Goal: Task Accomplishment & Management: Use online tool/utility

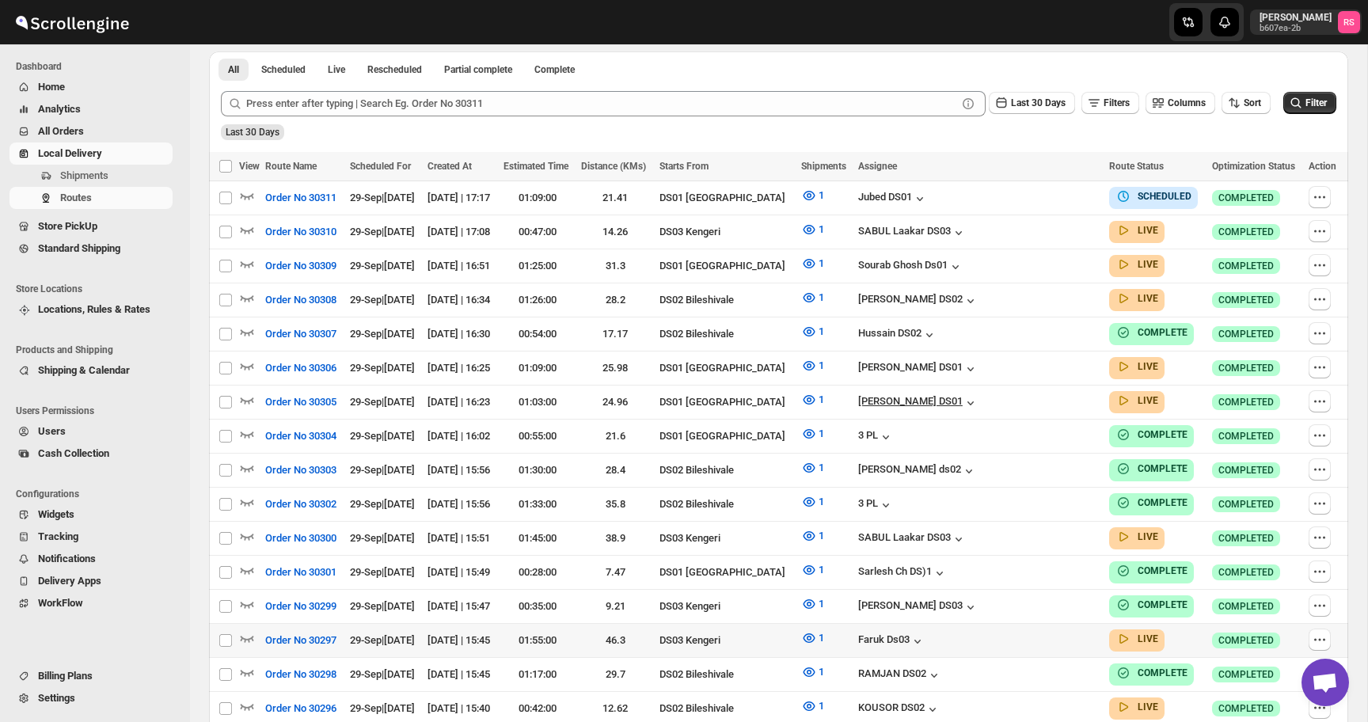
scroll to position [466, 0]
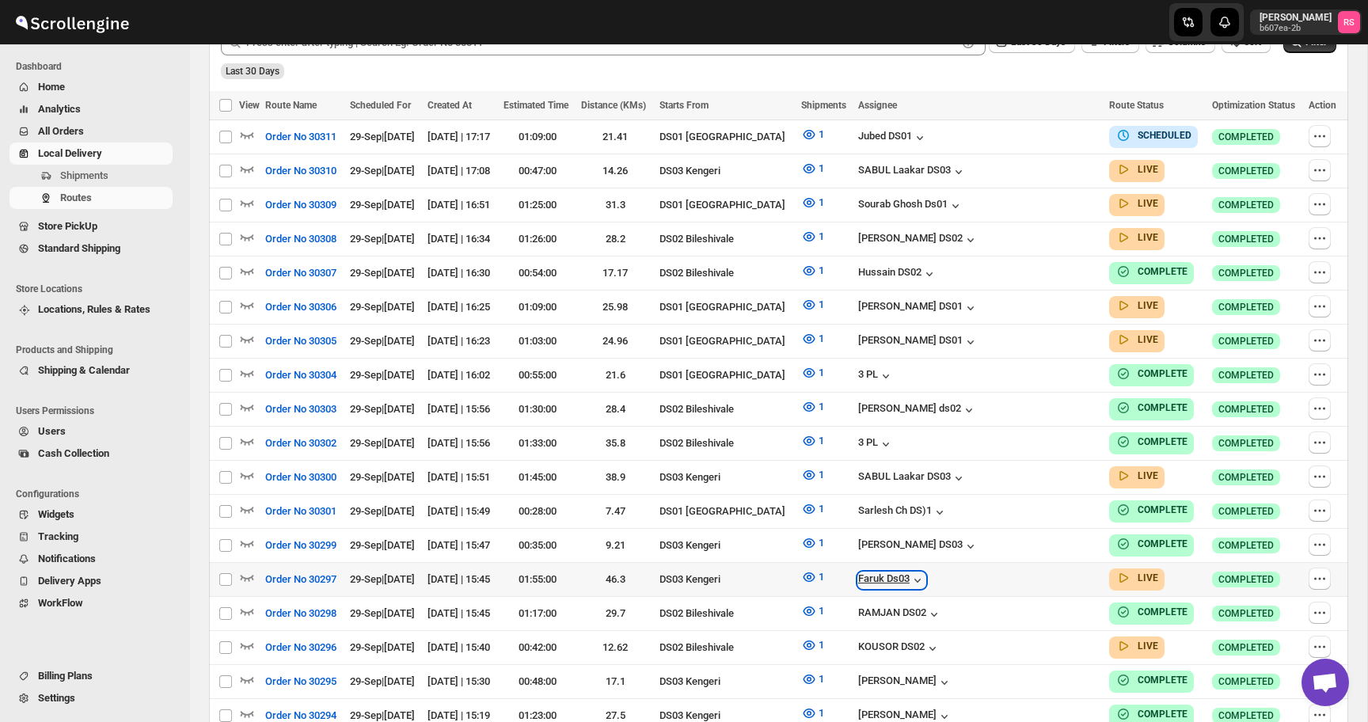
click at [926, 572] on div "Faruk Ds03" at bounding box center [891, 580] width 67 height 16
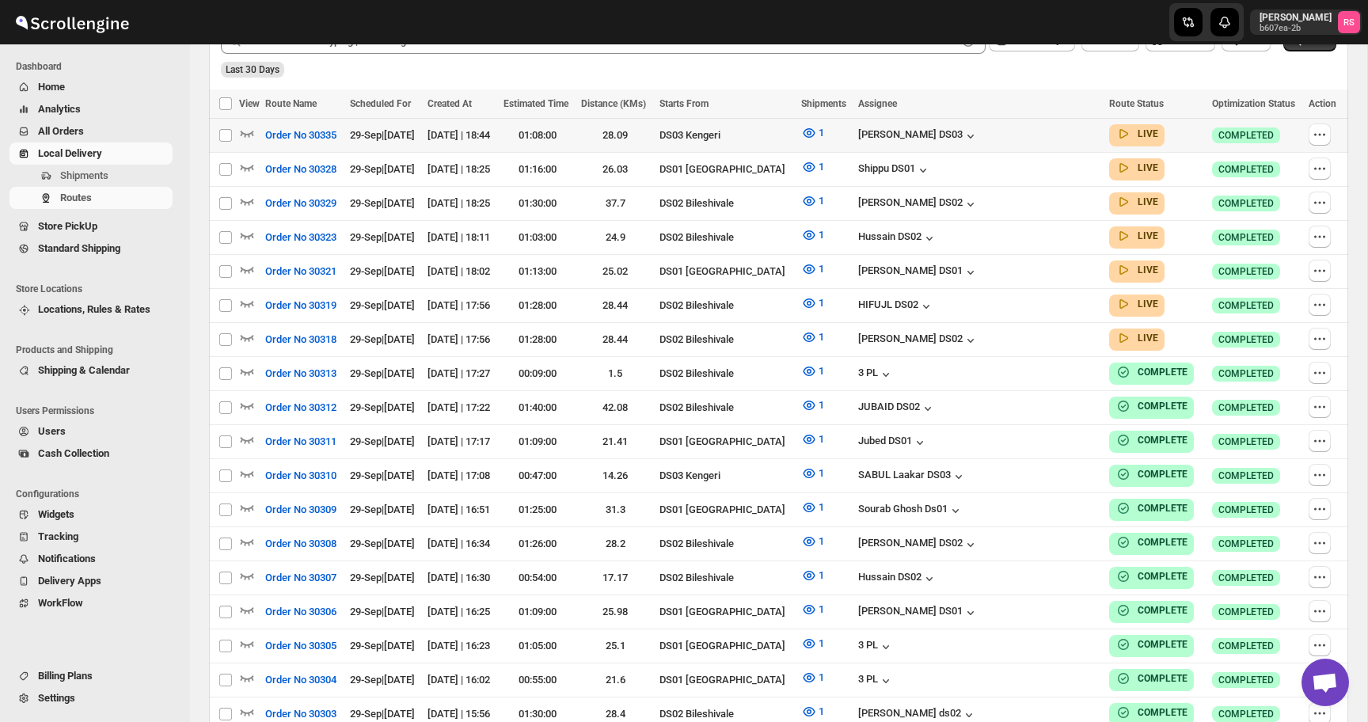
scroll to position [371, 0]
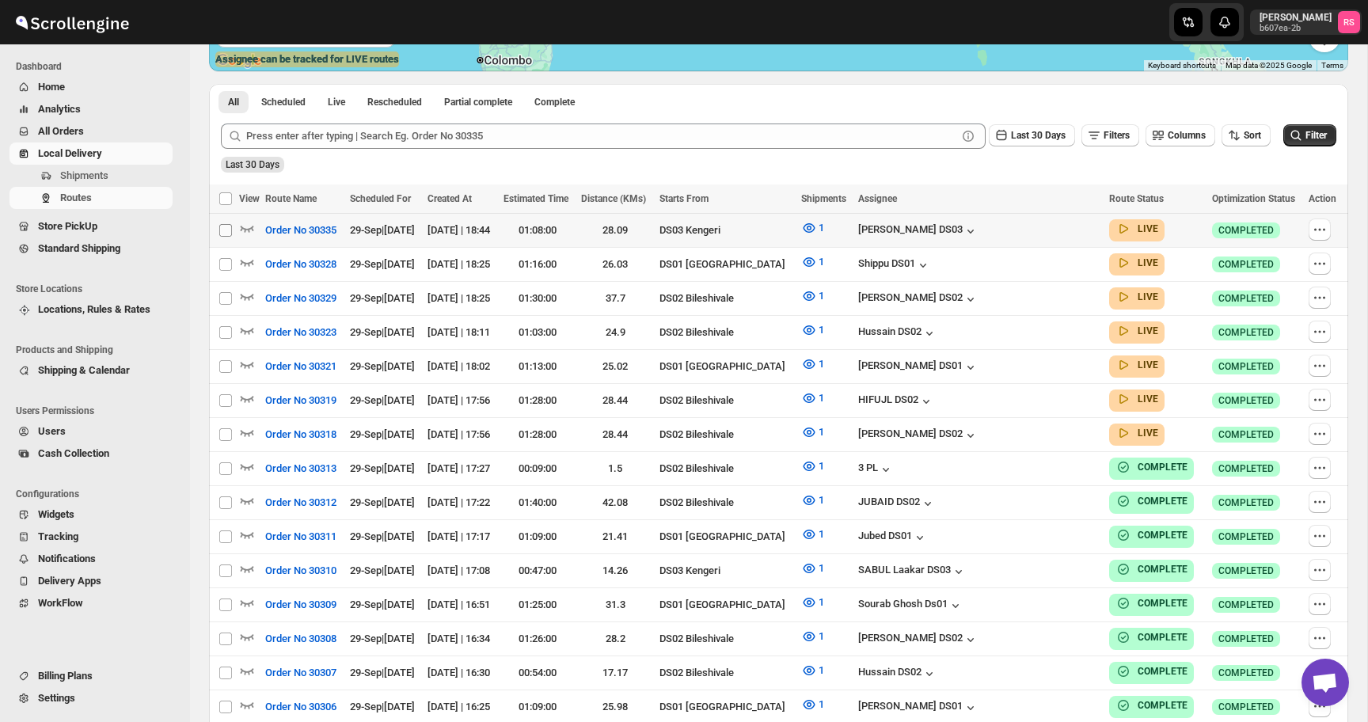
click at [225, 227] on input "Select route" at bounding box center [225, 230] width 13 height 13
checkbox input "true"
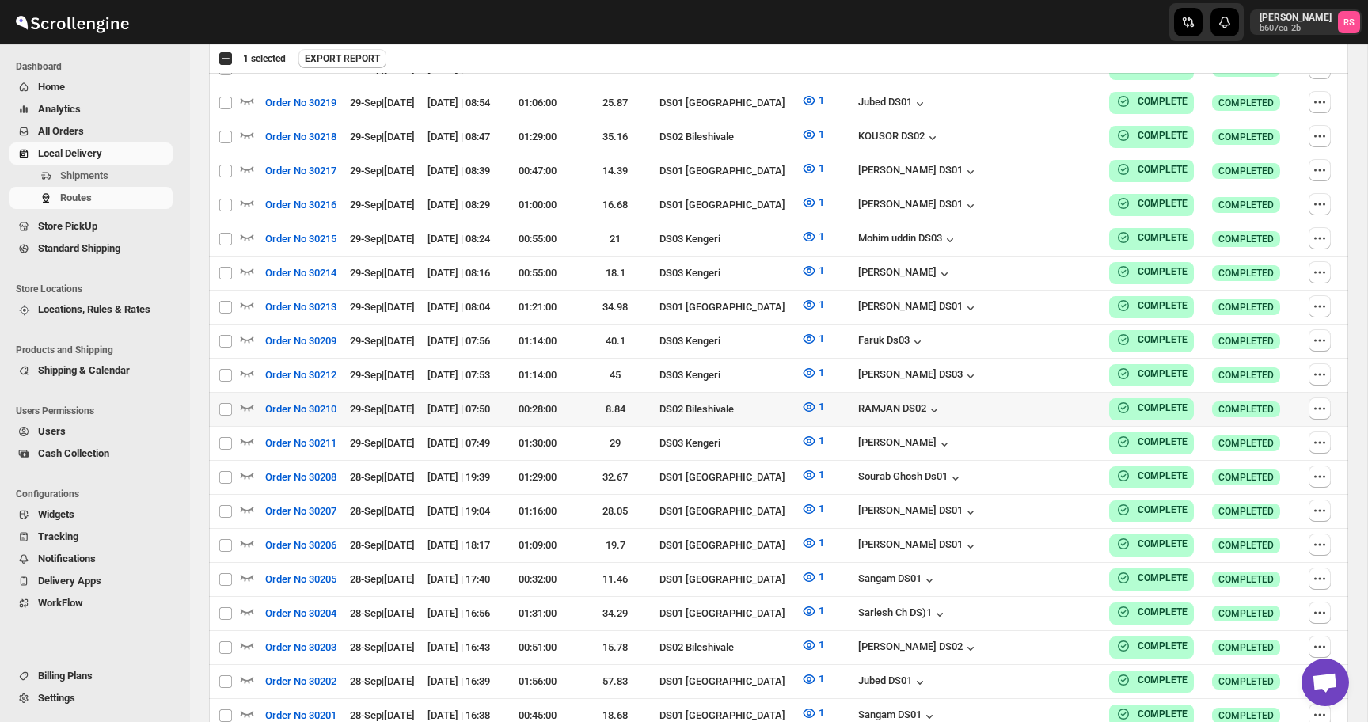
scroll to position [3878, 0]
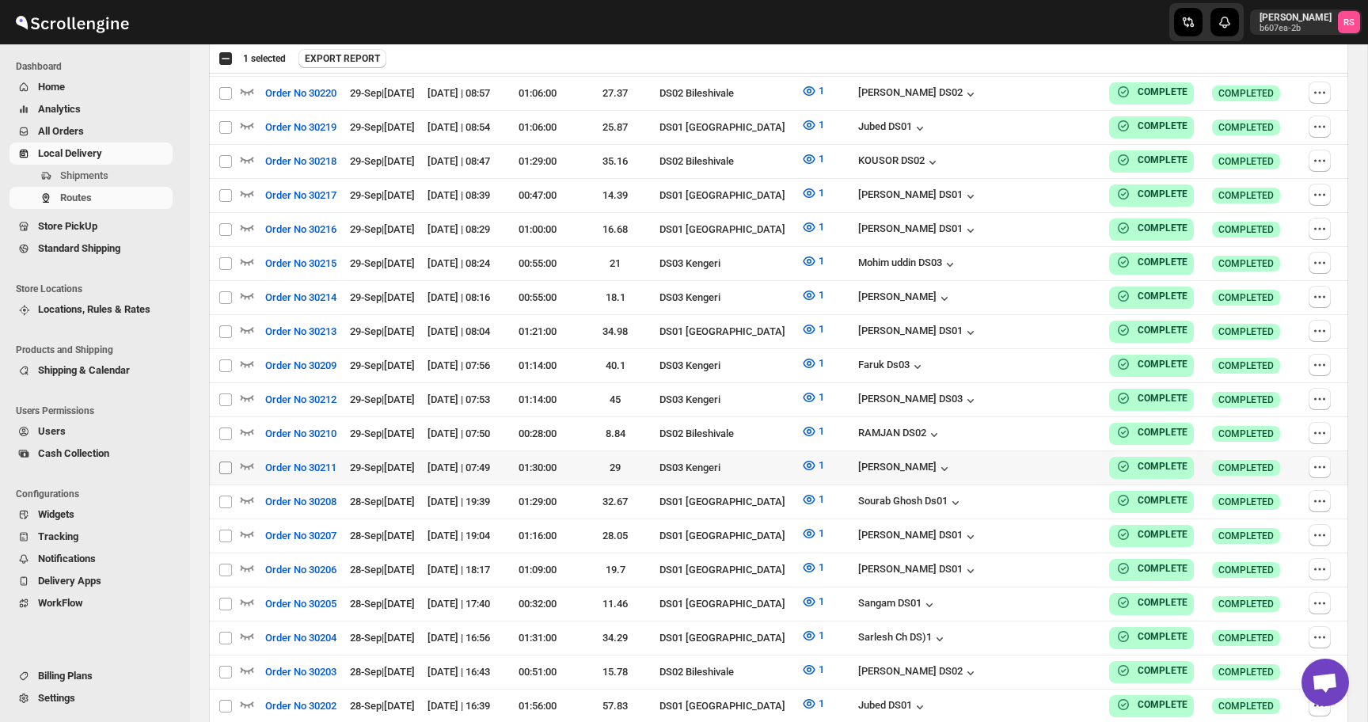
click at [227, 462] on input "Select route" at bounding box center [225, 468] width 13 height 13
checkbox input "true"
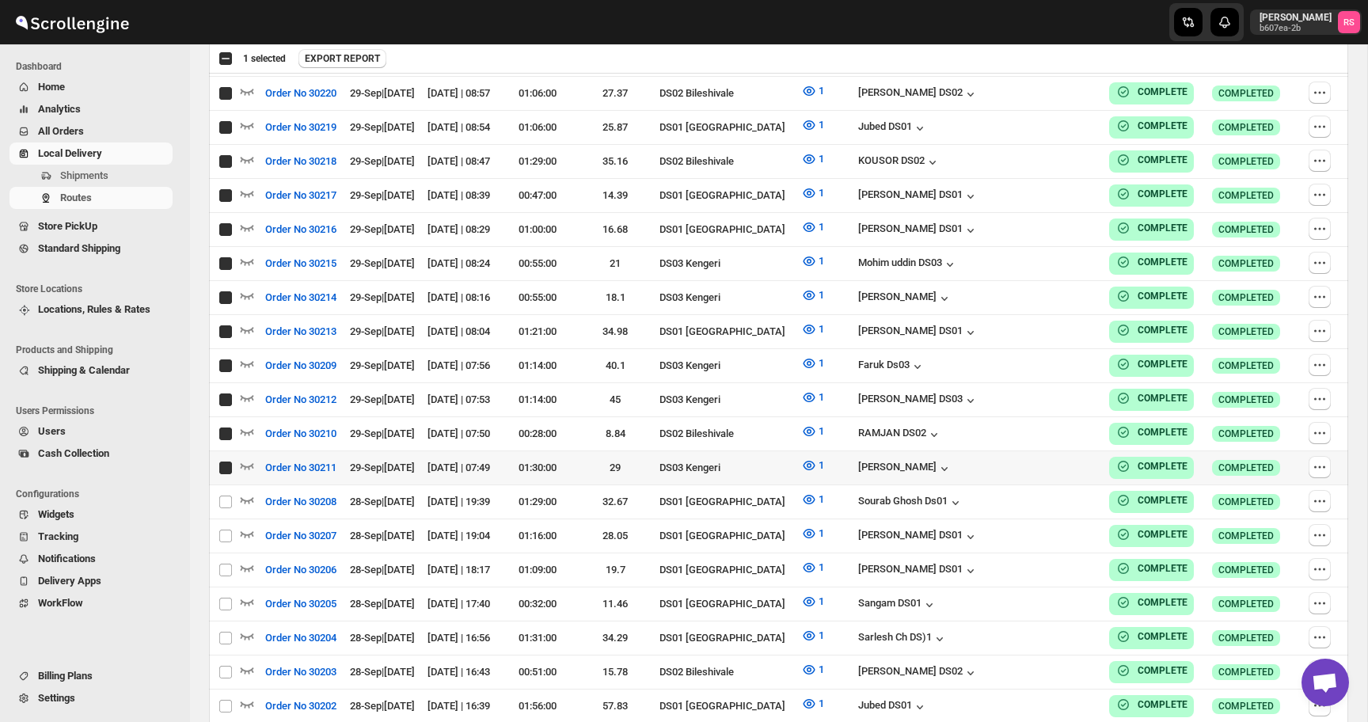
checkbox input "true"
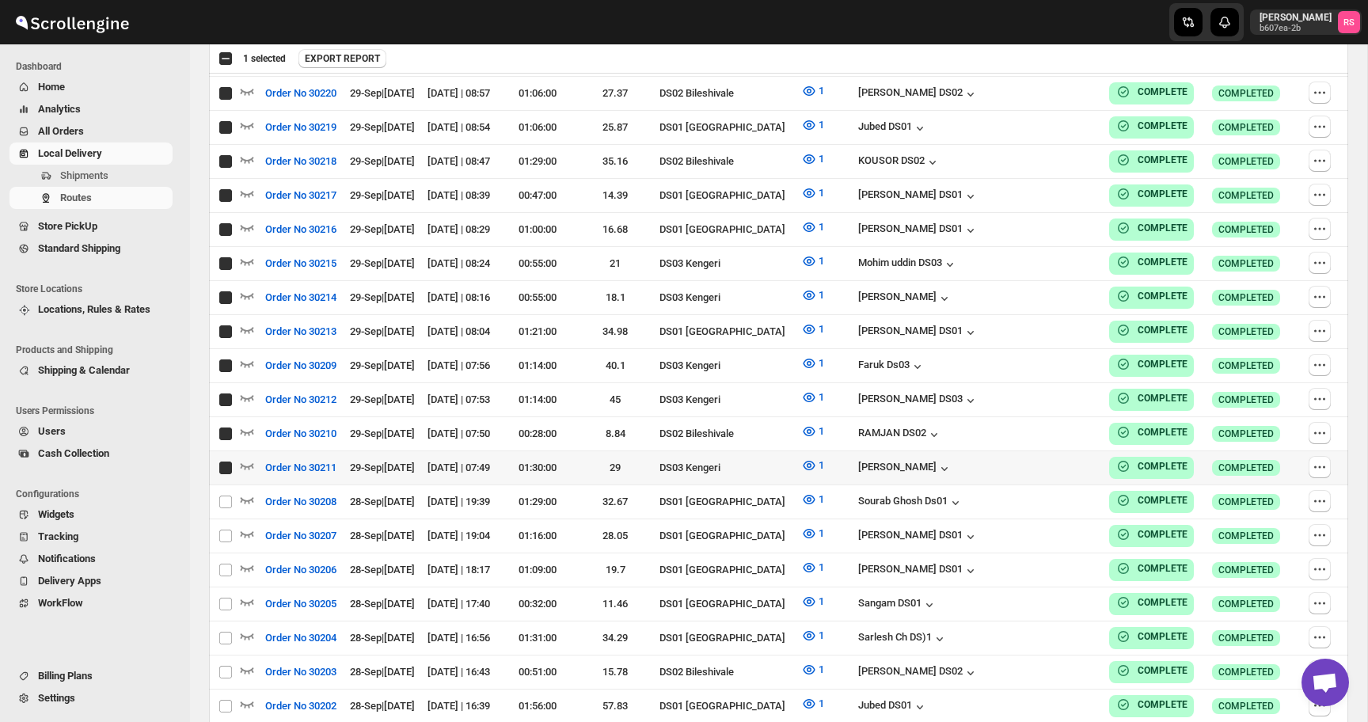
checkbox input "true"
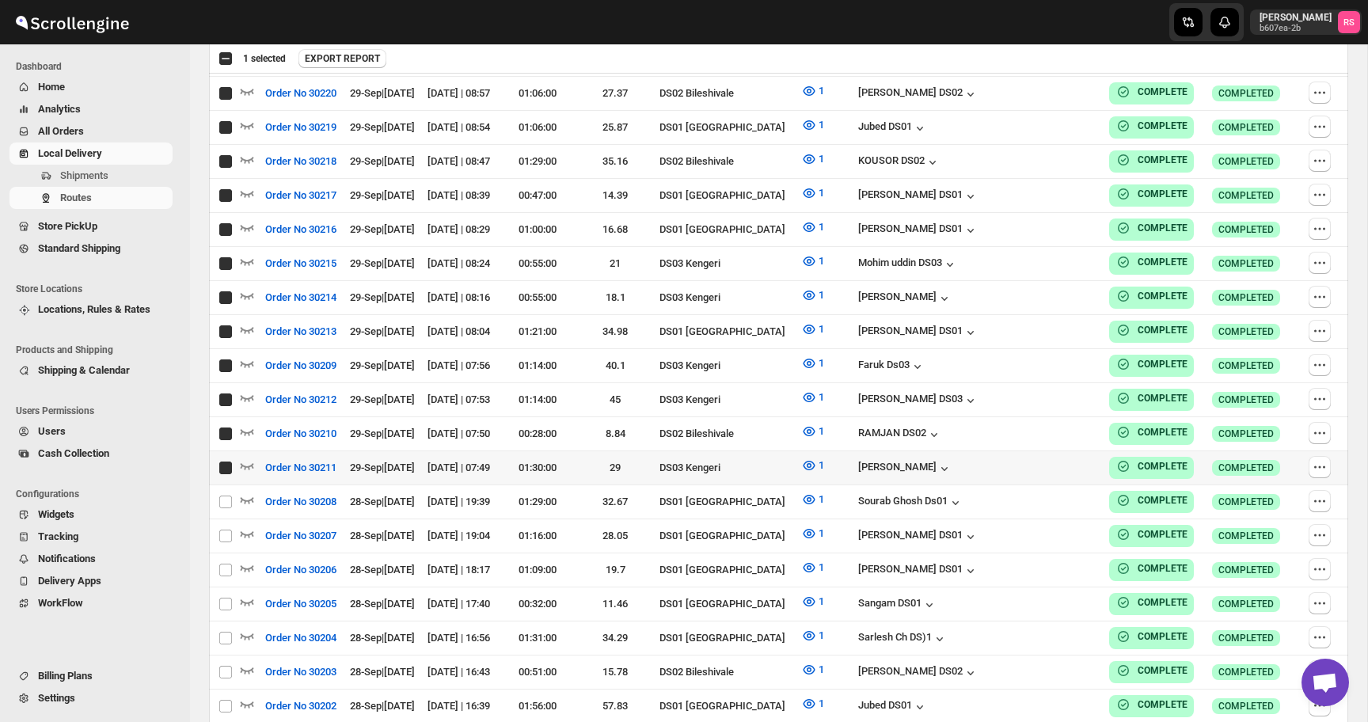
checkbox input "true"
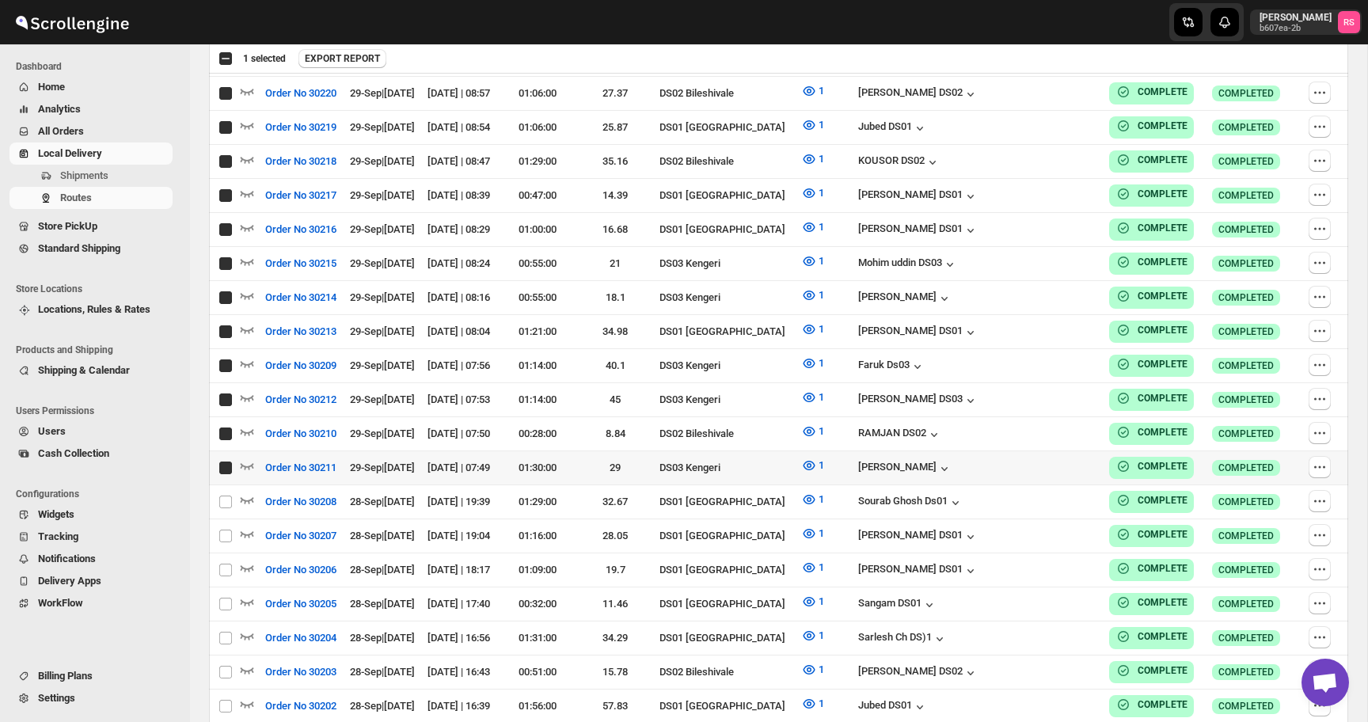
checkbox input "true"
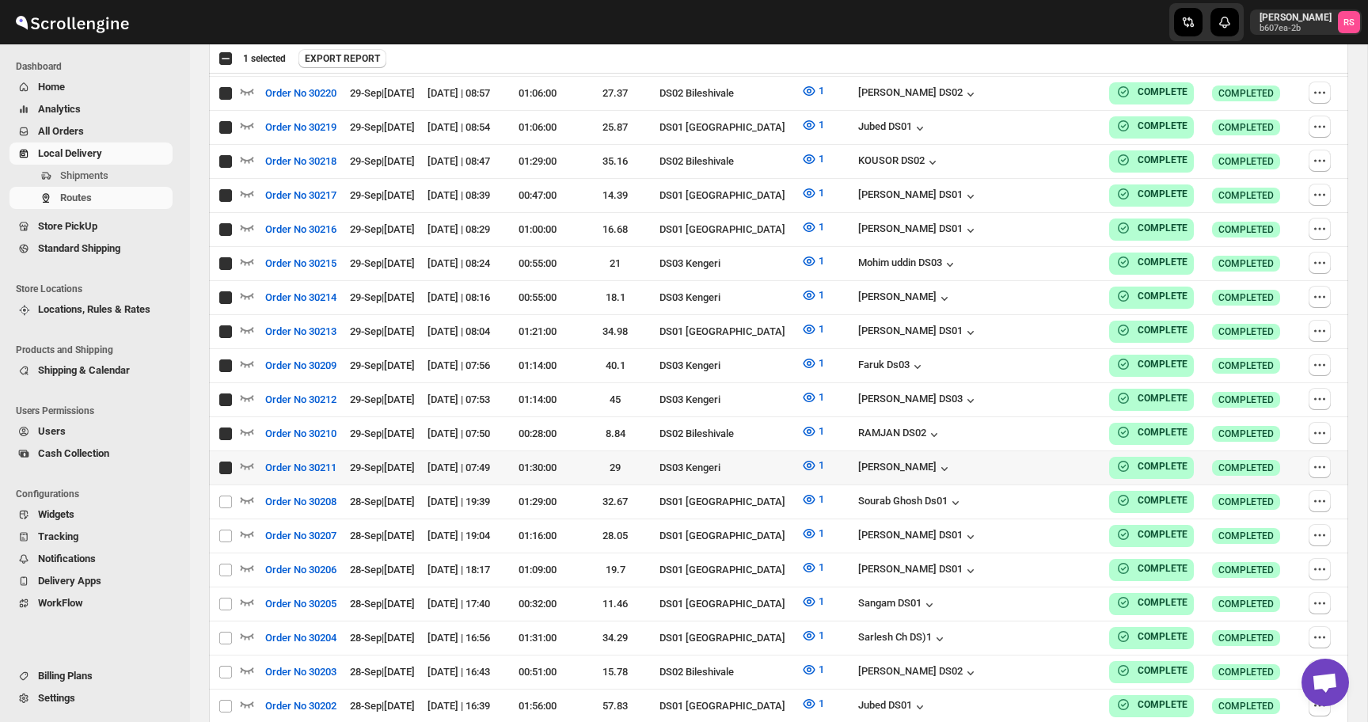
checkbox input "true"
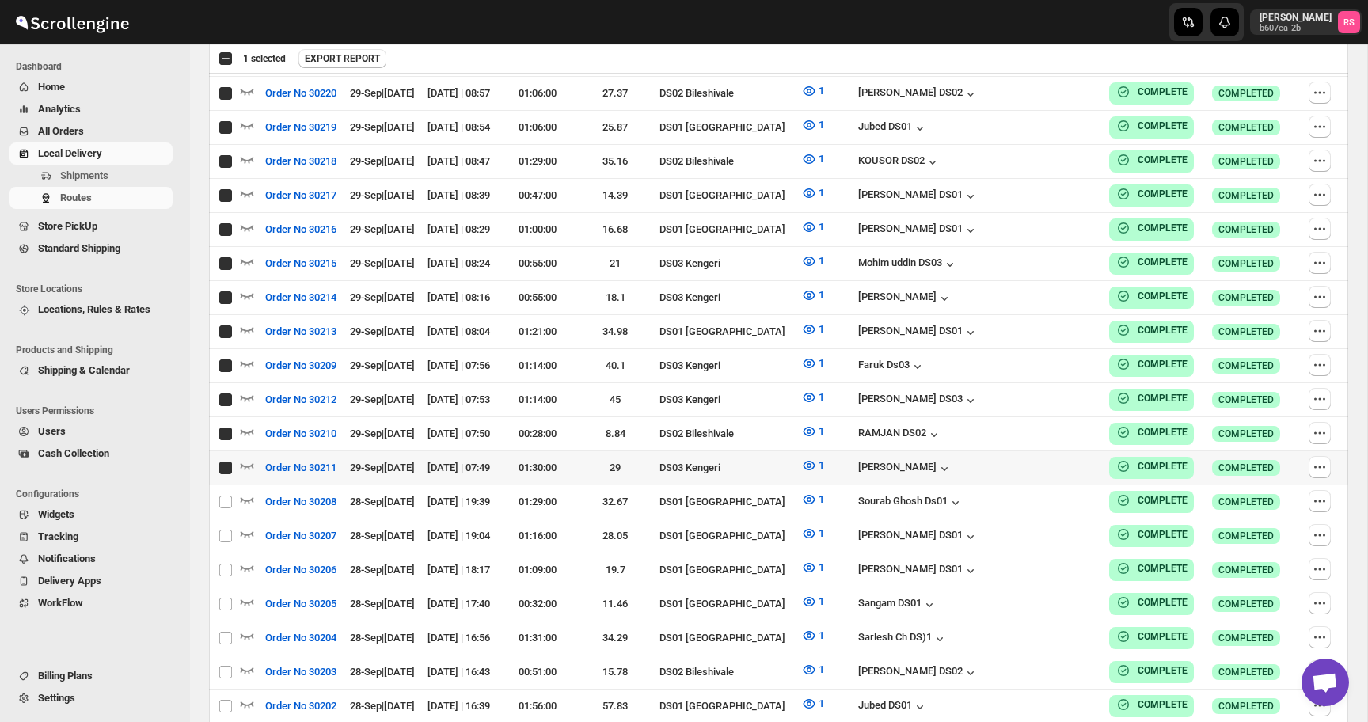
checkbox input "true"
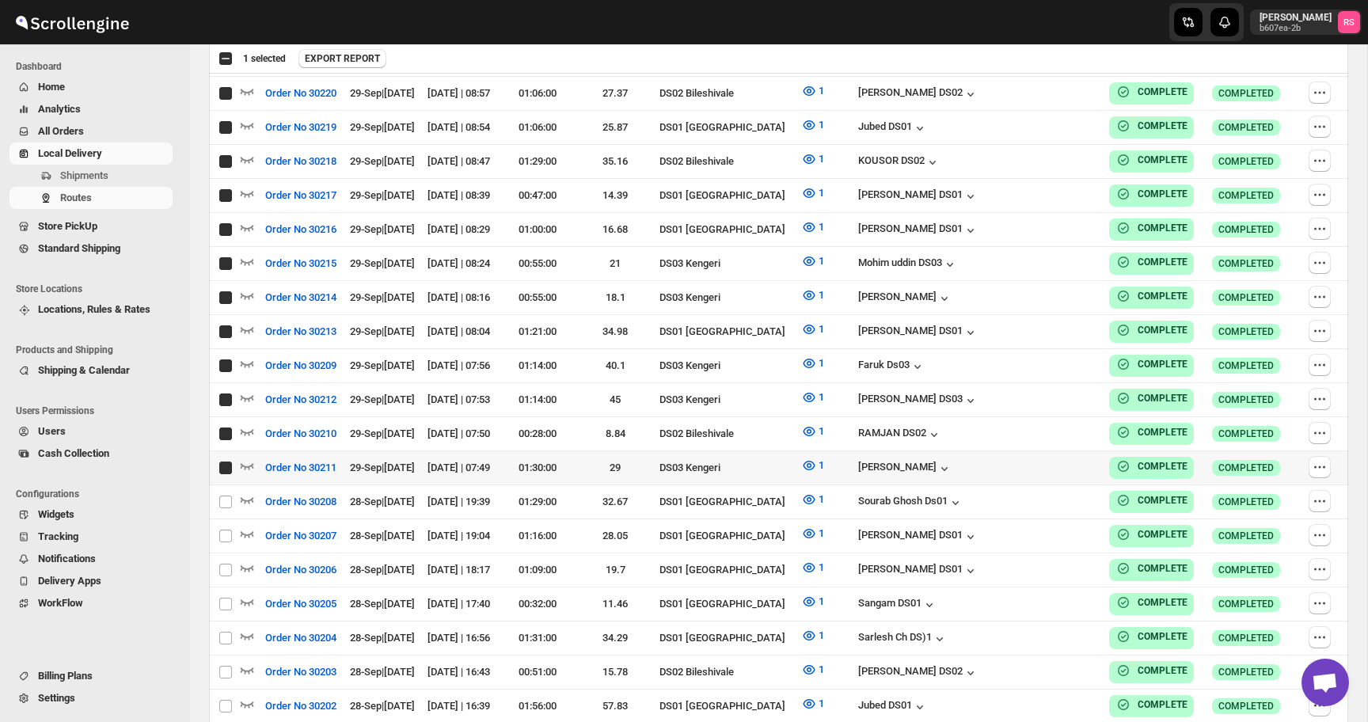
checkbox input "true"
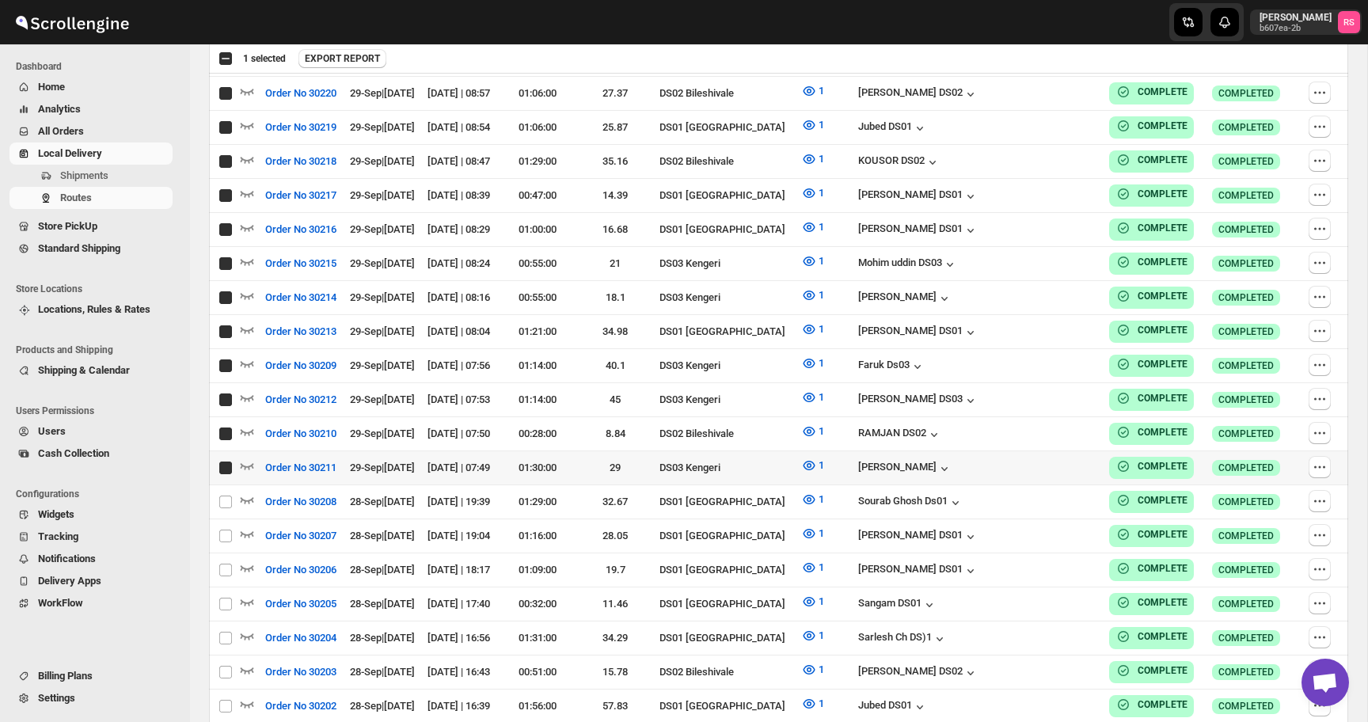
checkbox input "true"
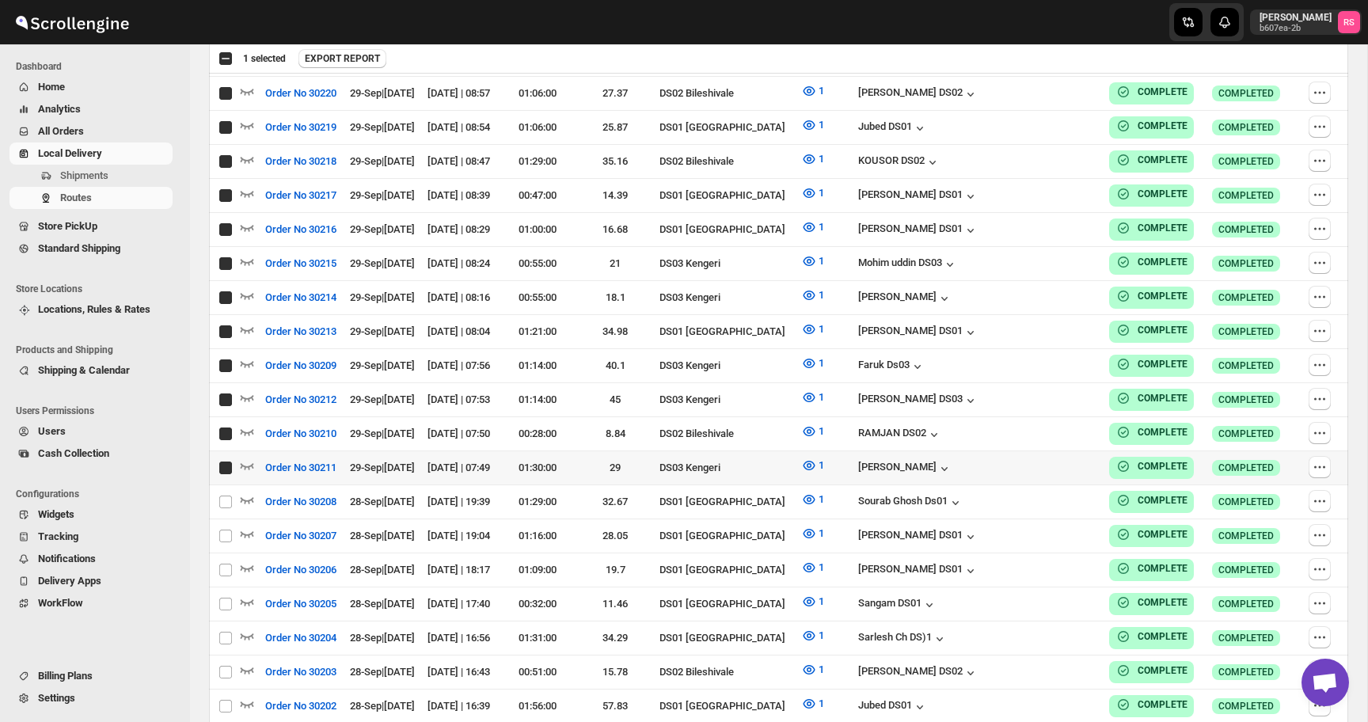
checkbox input "true"
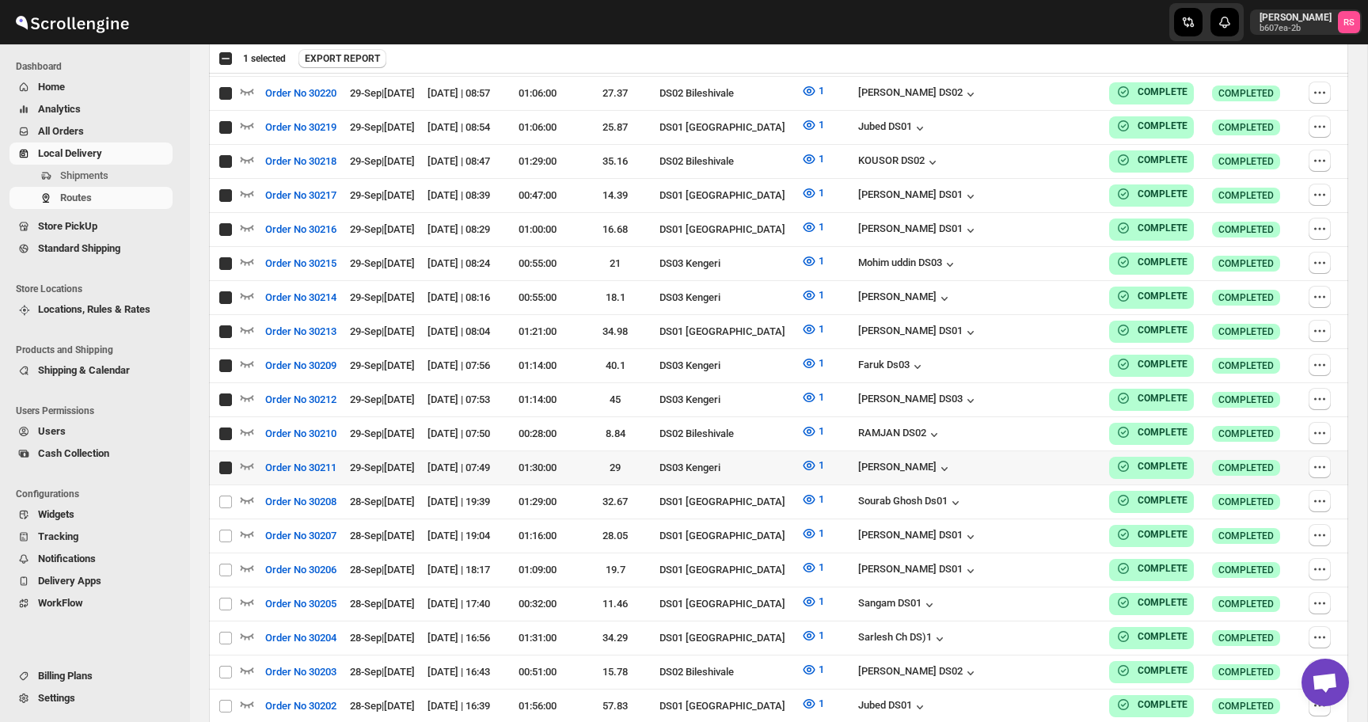
checkbox input "true"
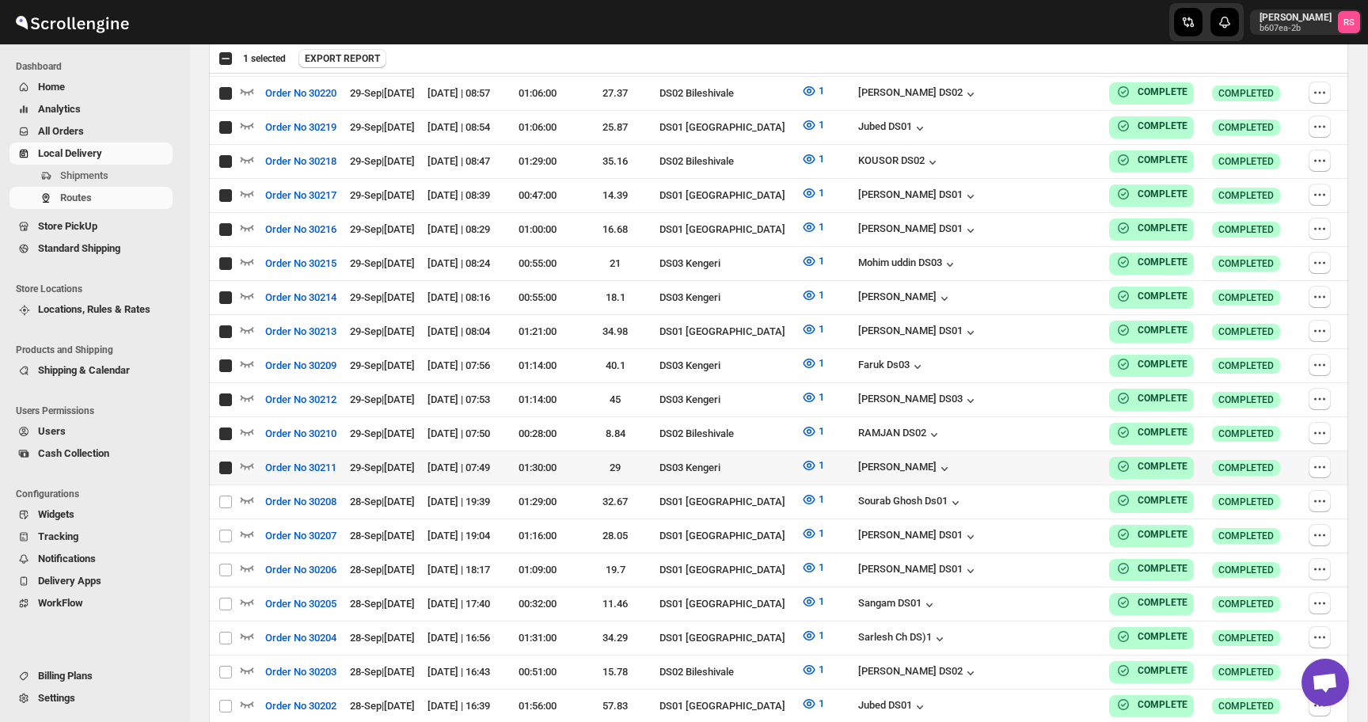
checkbox input "true"
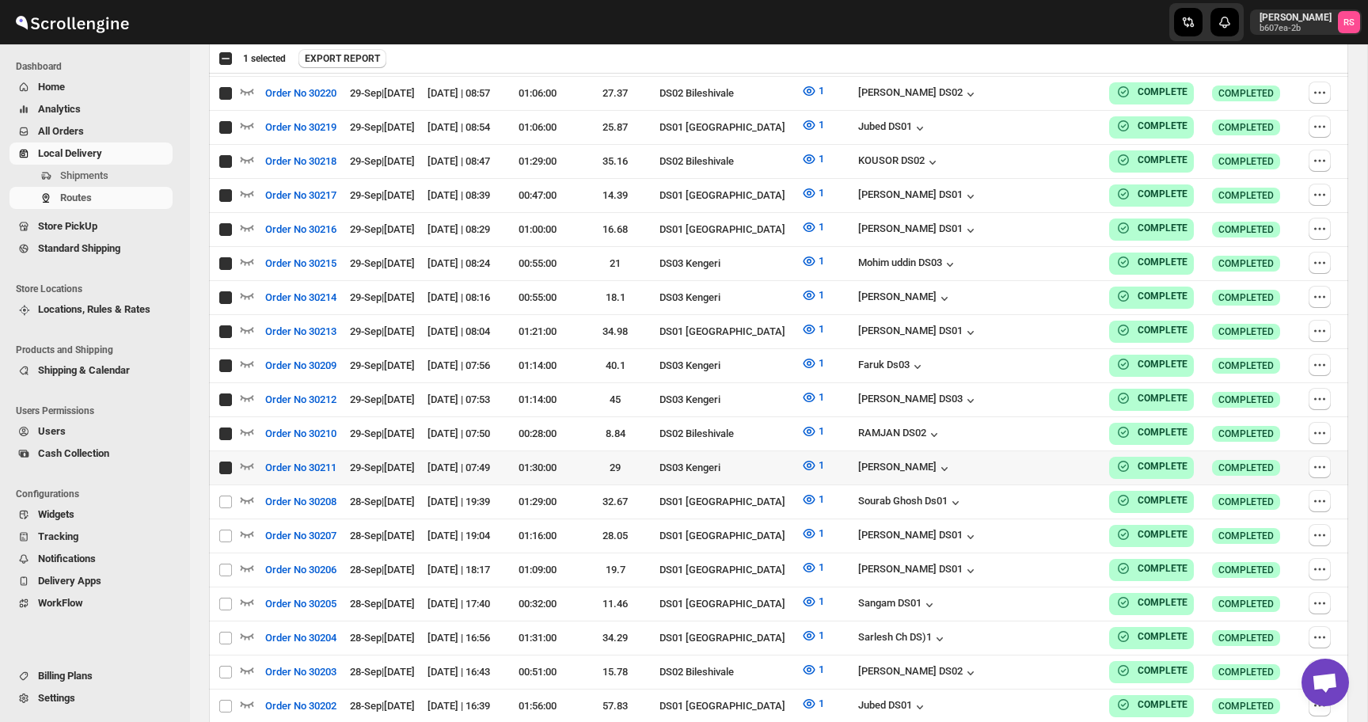
checkbox input "true"
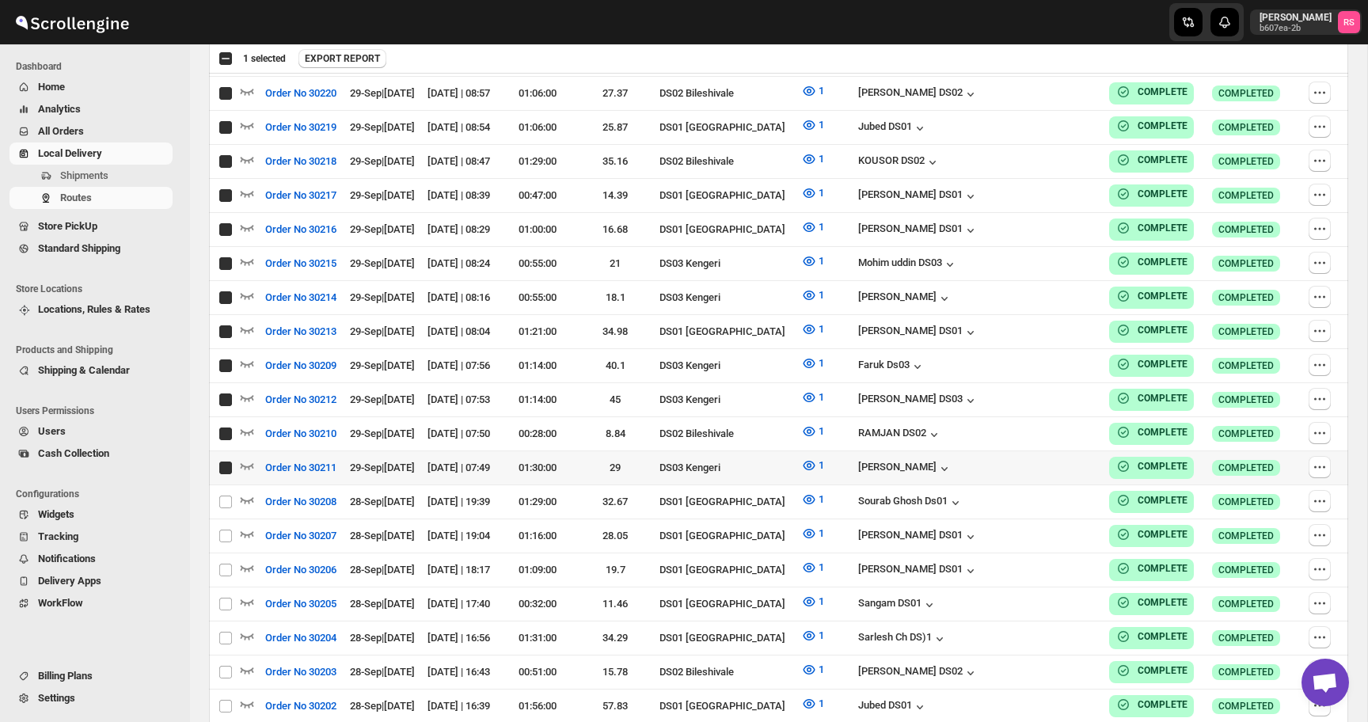
checkbox input "true"
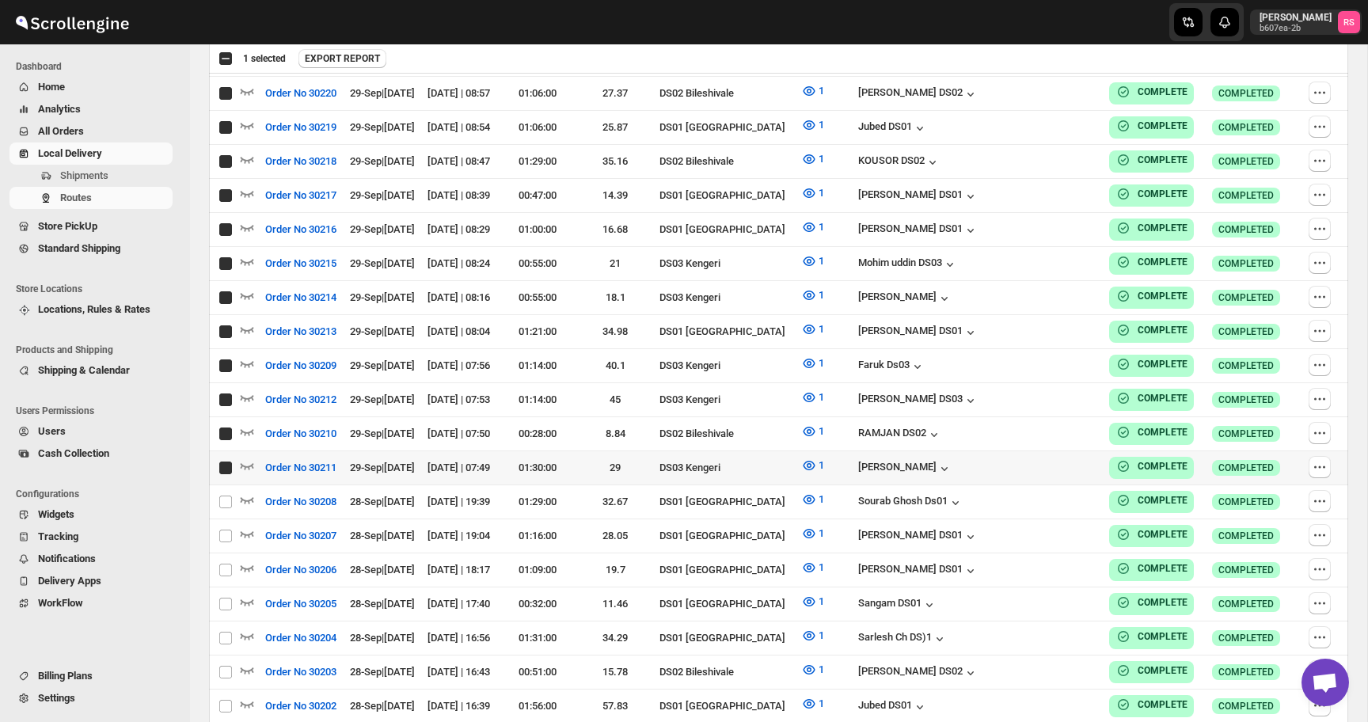
checkbox input "true"
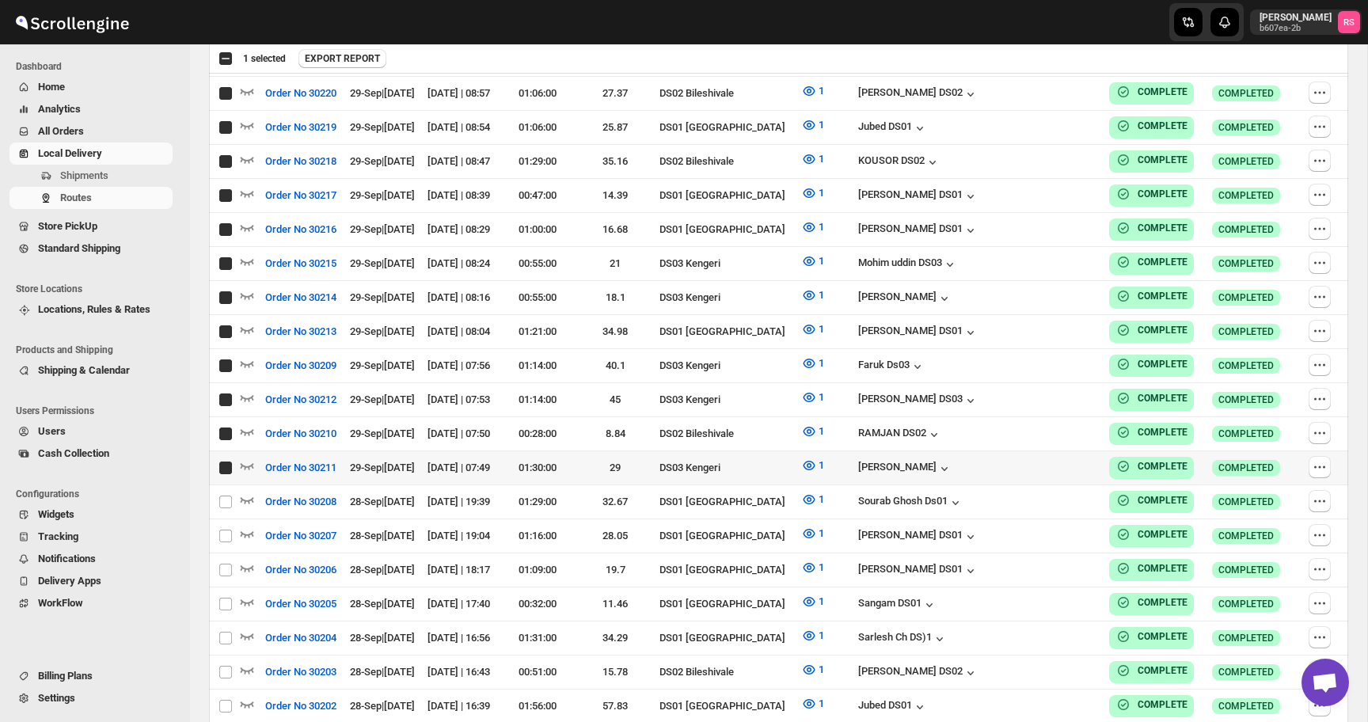
checkbox input "true"
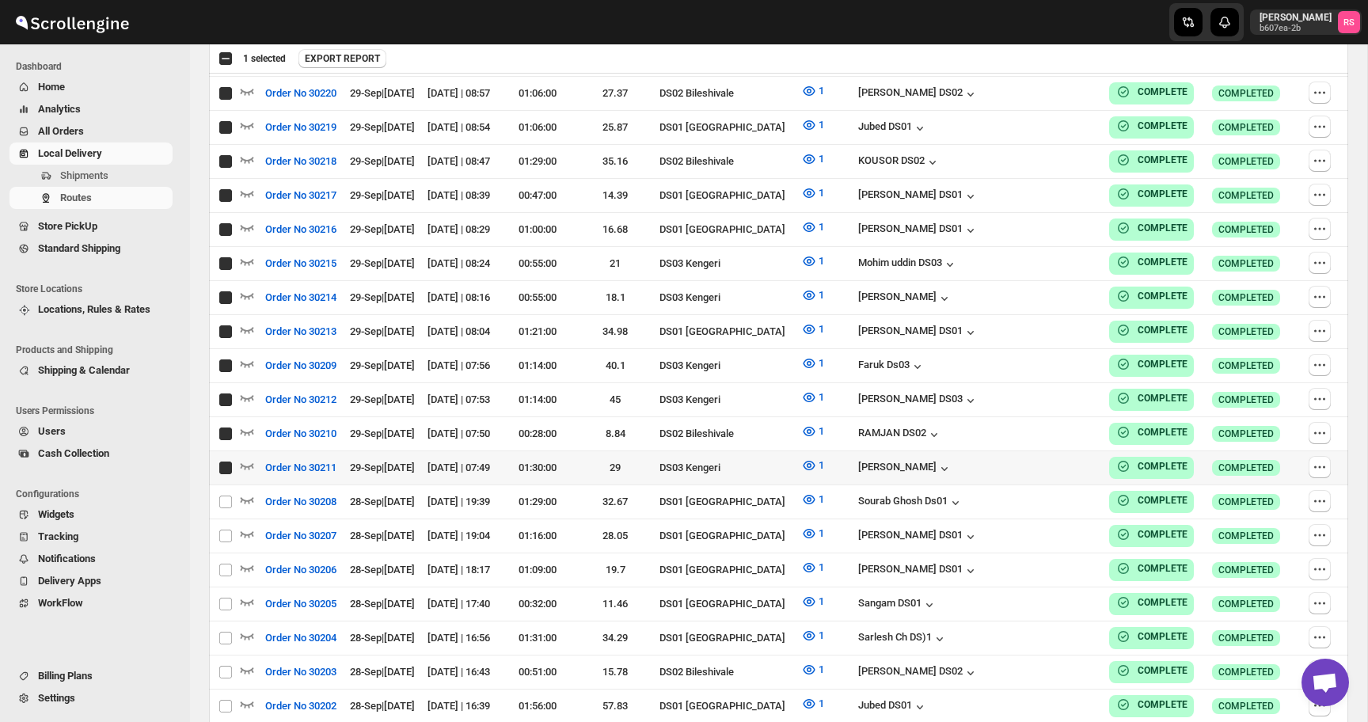
checkbox input "true"
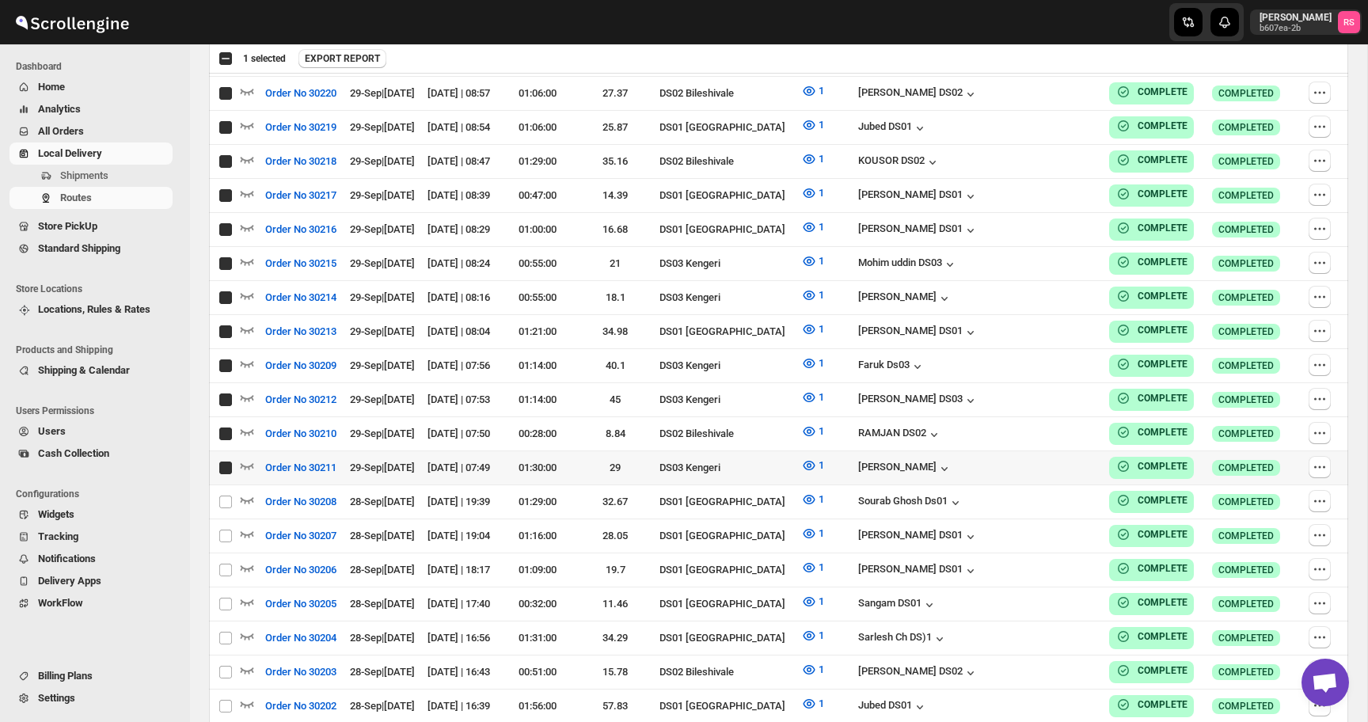
checkbox input "true"
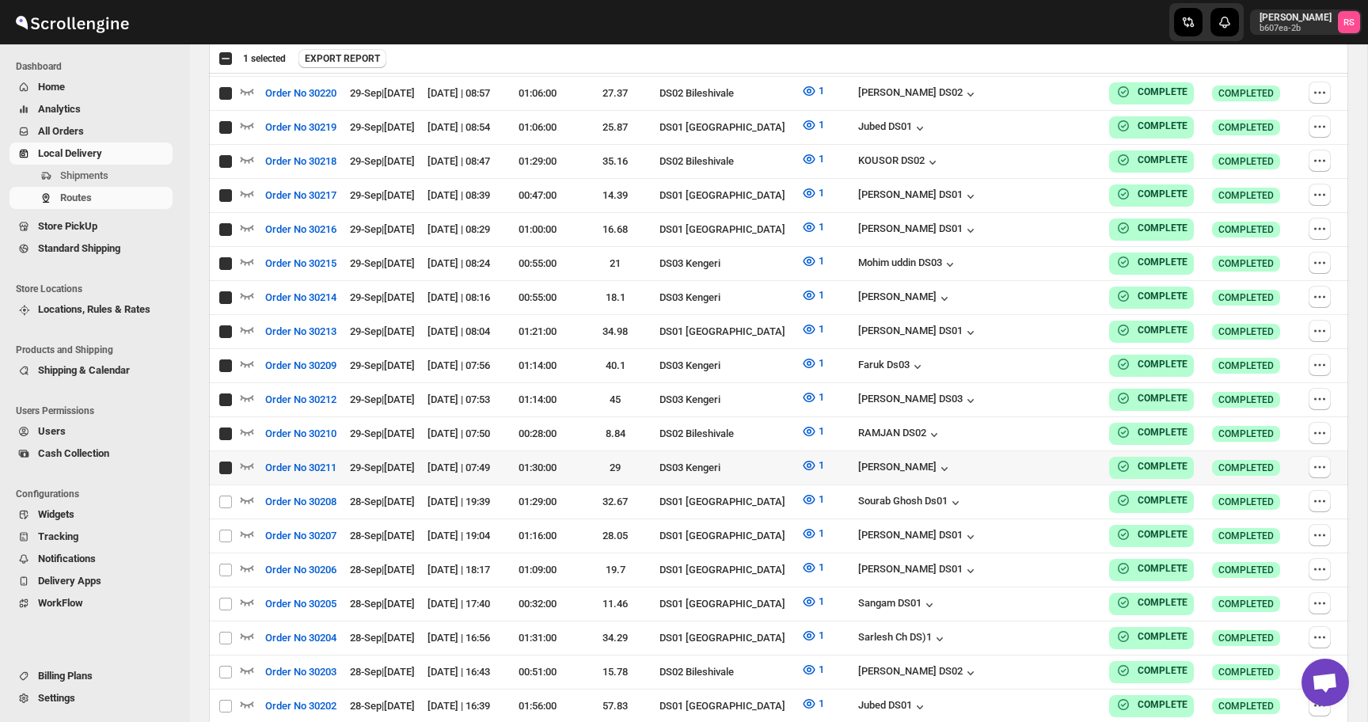
checkbox input "true"
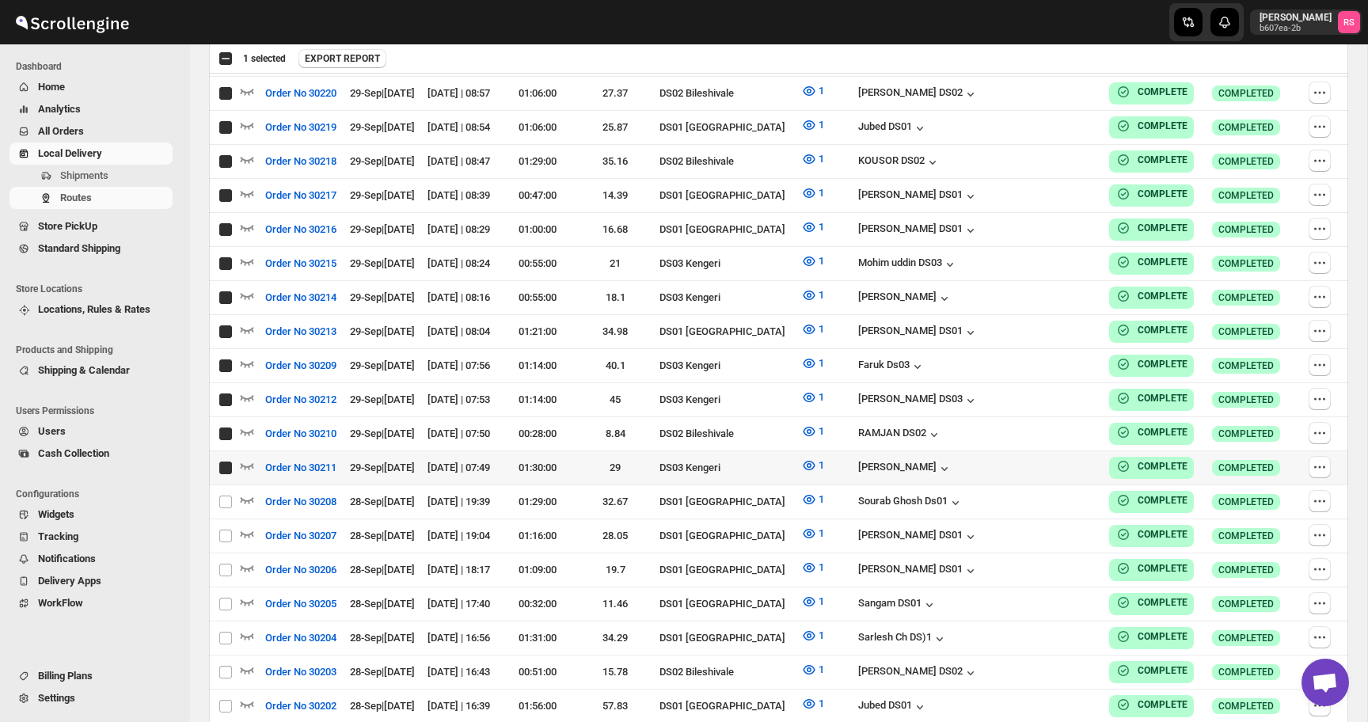
checkbox input "true"
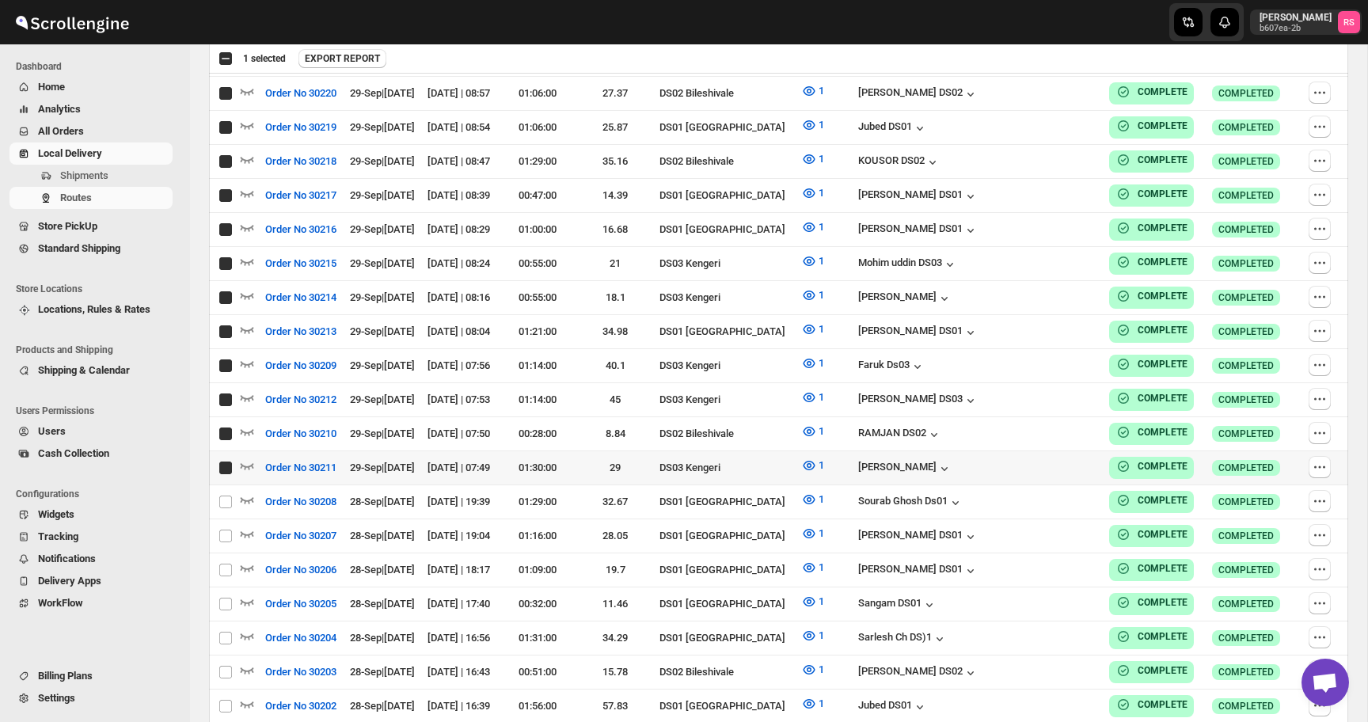
checkbox input "true"
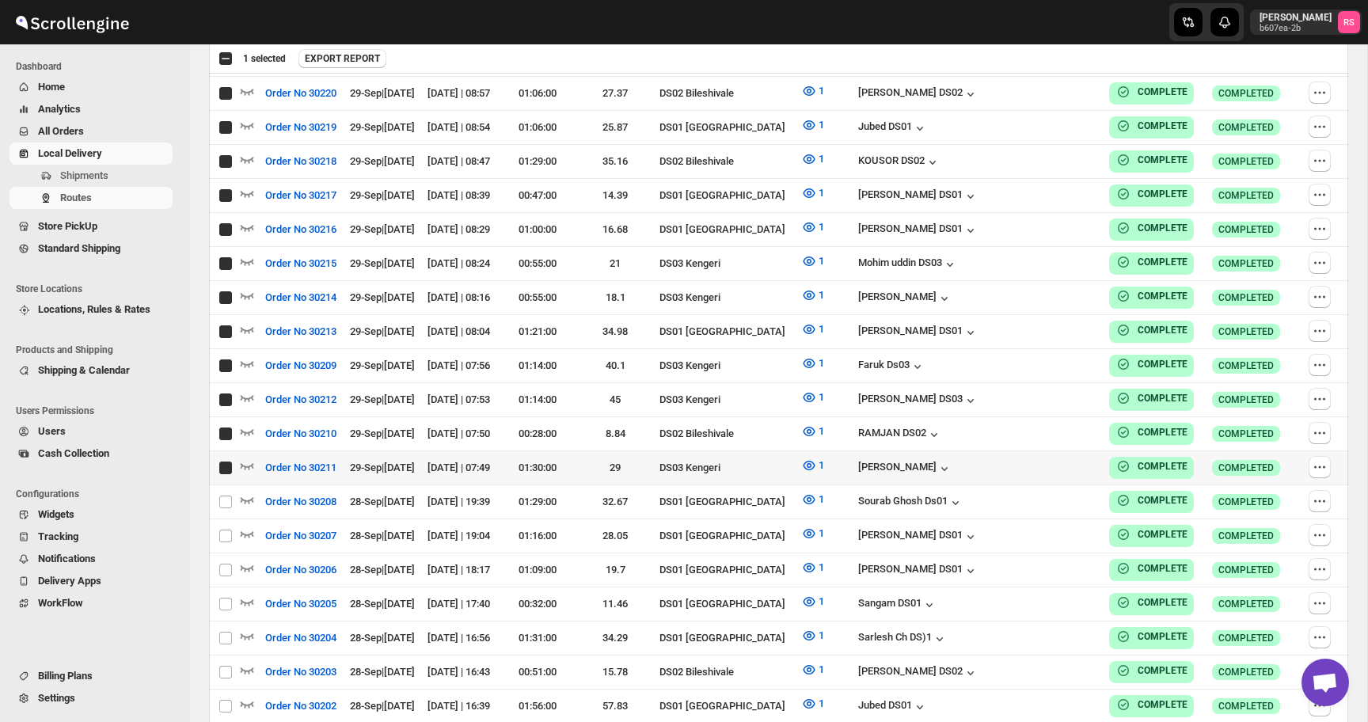
checkbox input "true"
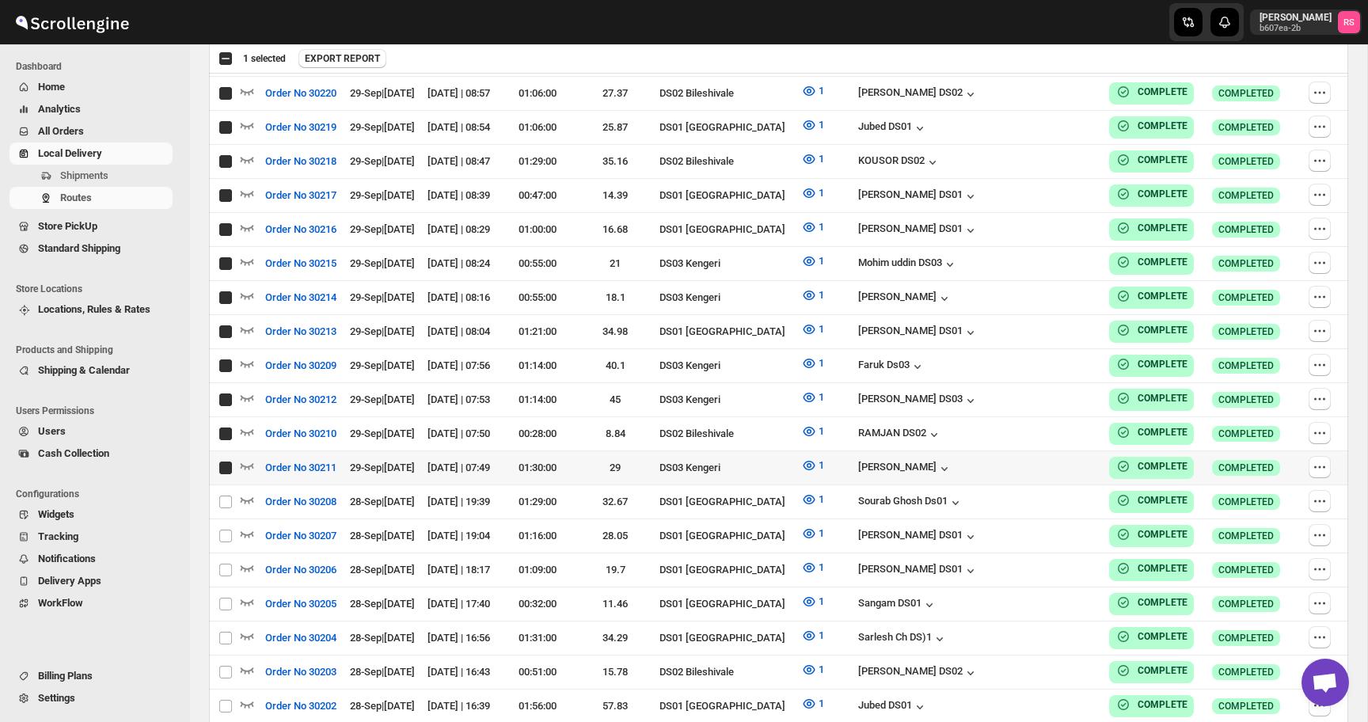
checkbox input "true"
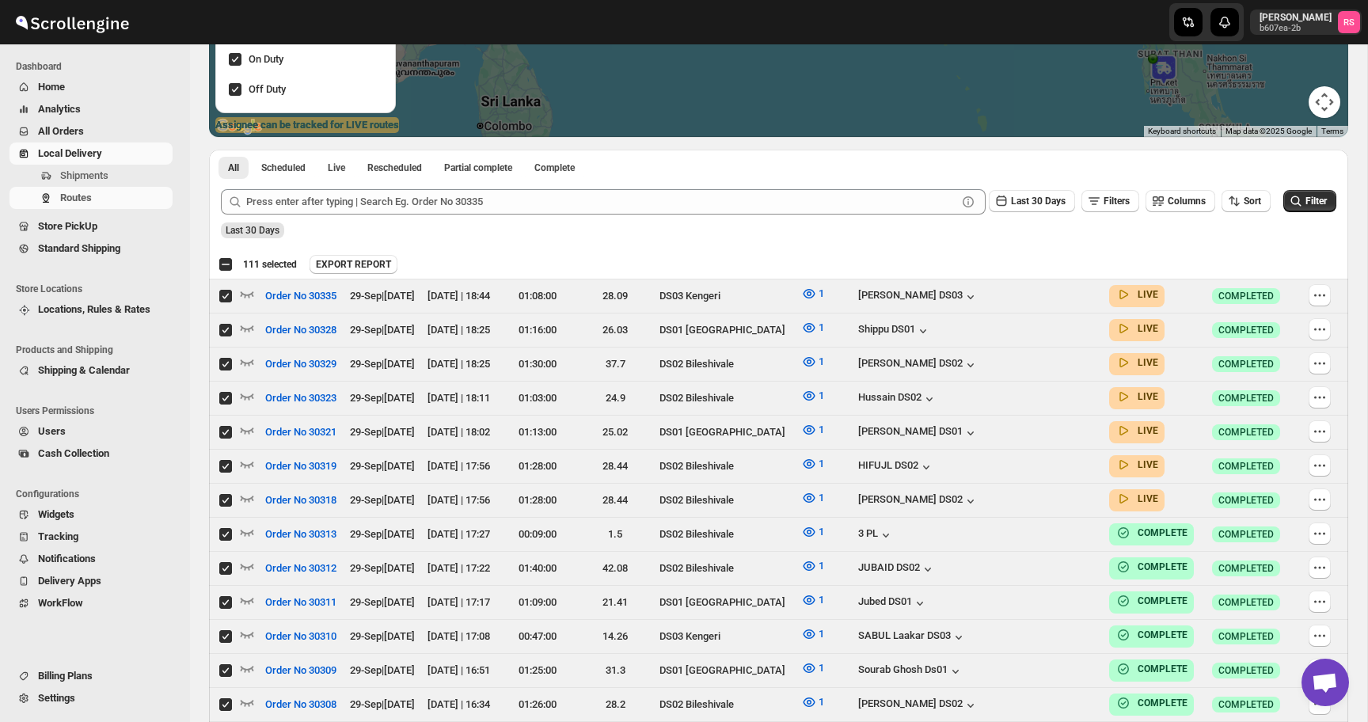
scroll to position [0, 0]
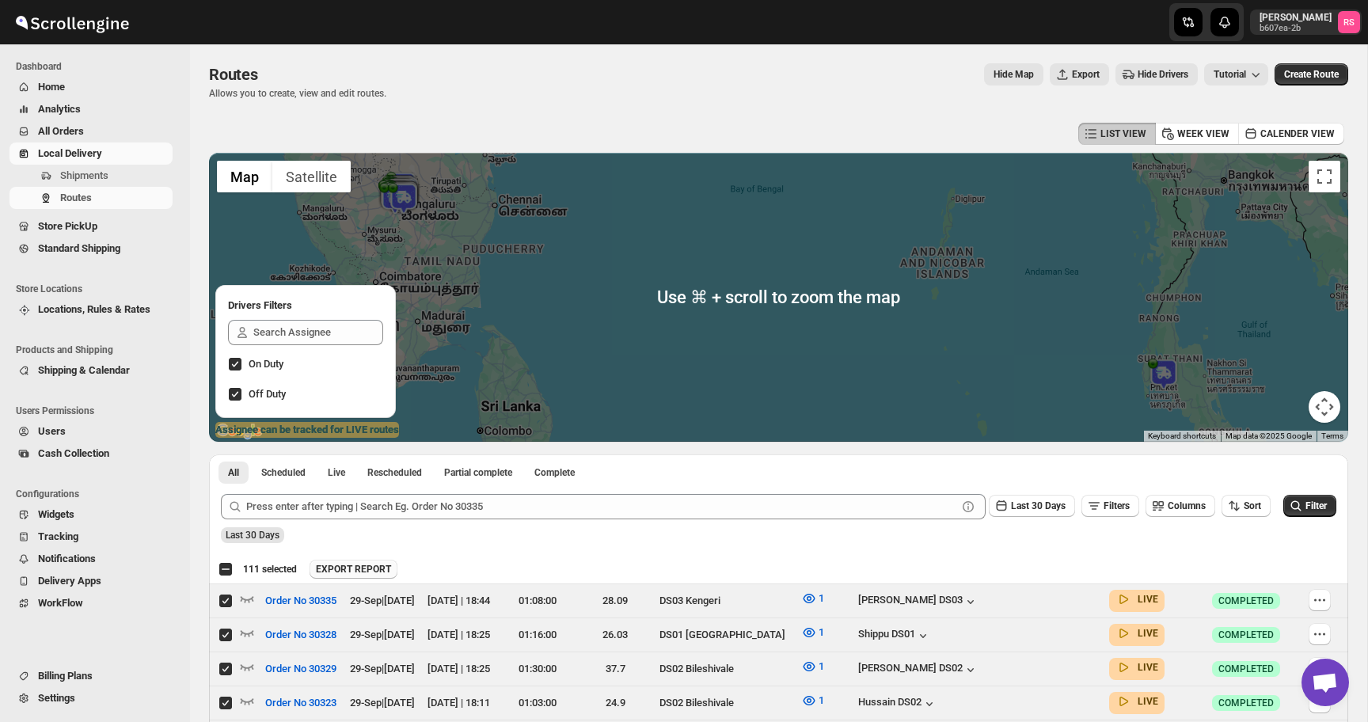
click at [378, 566] on span "EXPORT REPORT" at bounding box center [353, 569] width 75 height 13
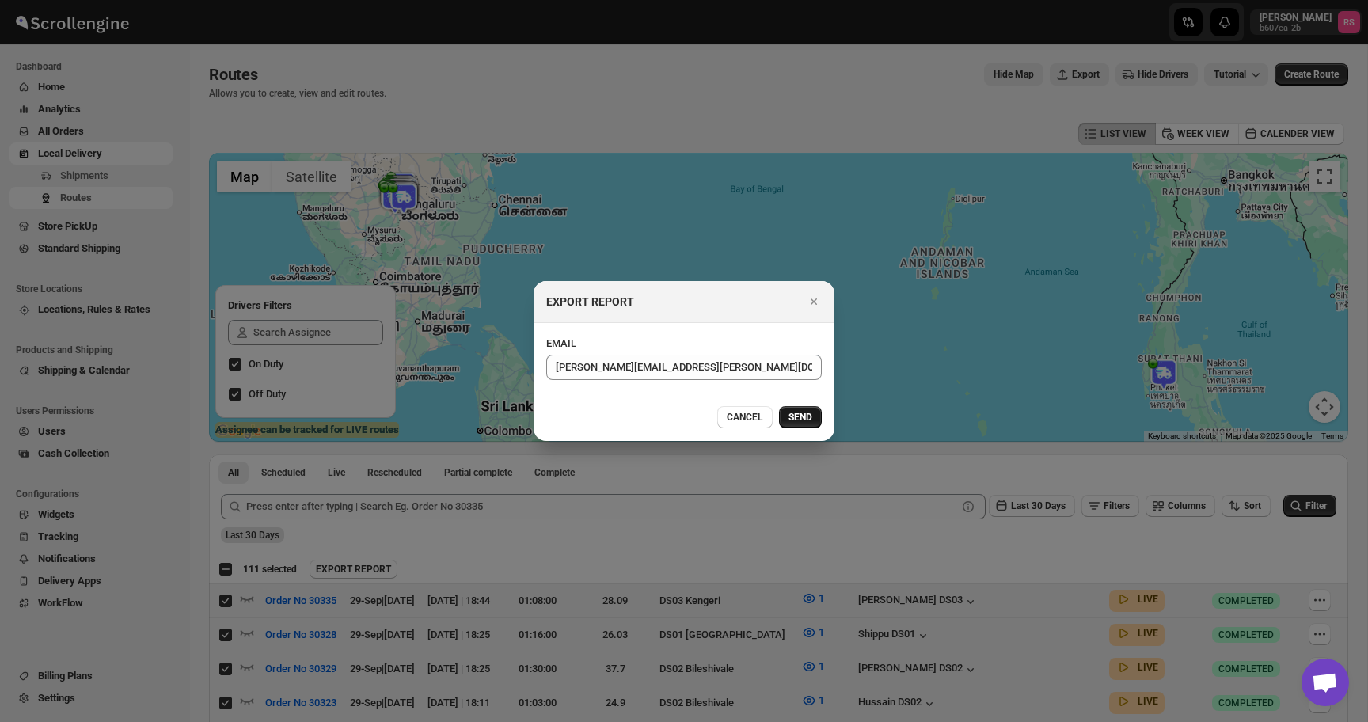
click at [790, 421] on span "SEND" at bounding box center [801, 417] width 24 height 13
checkbox input "false"
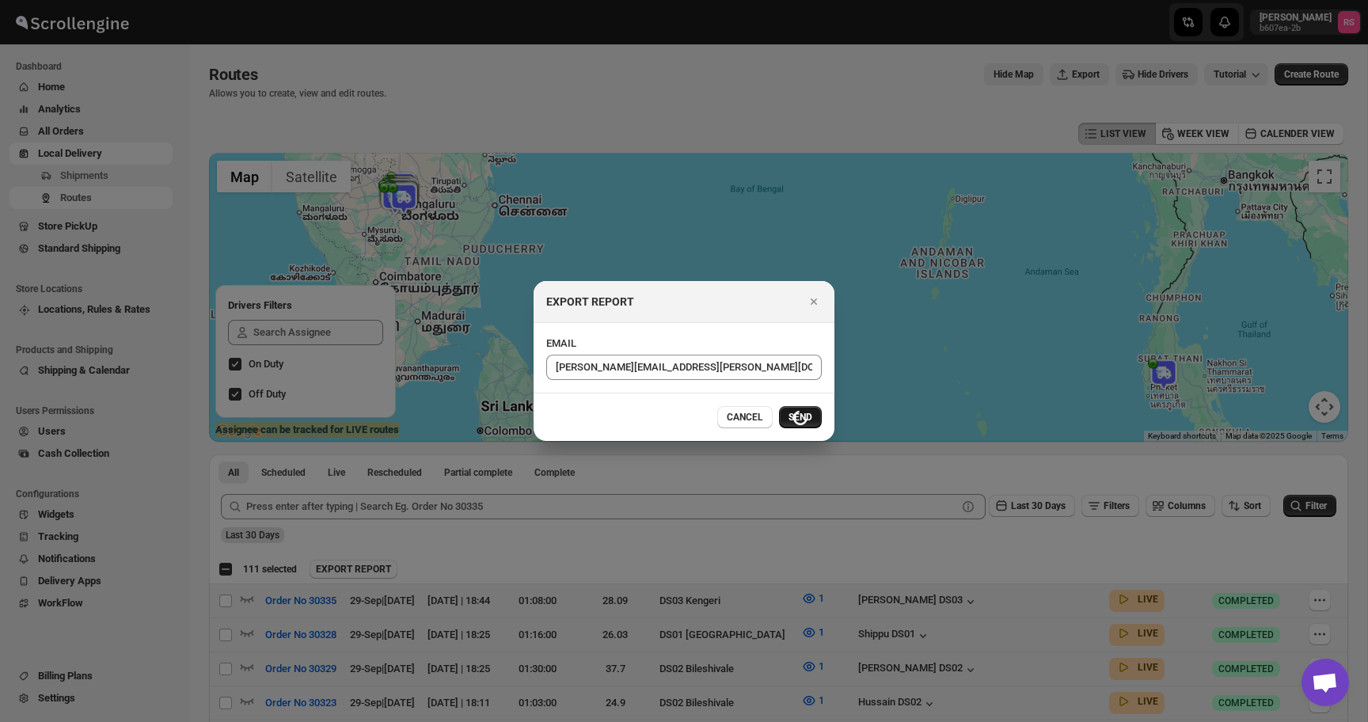
checkbox input "false"
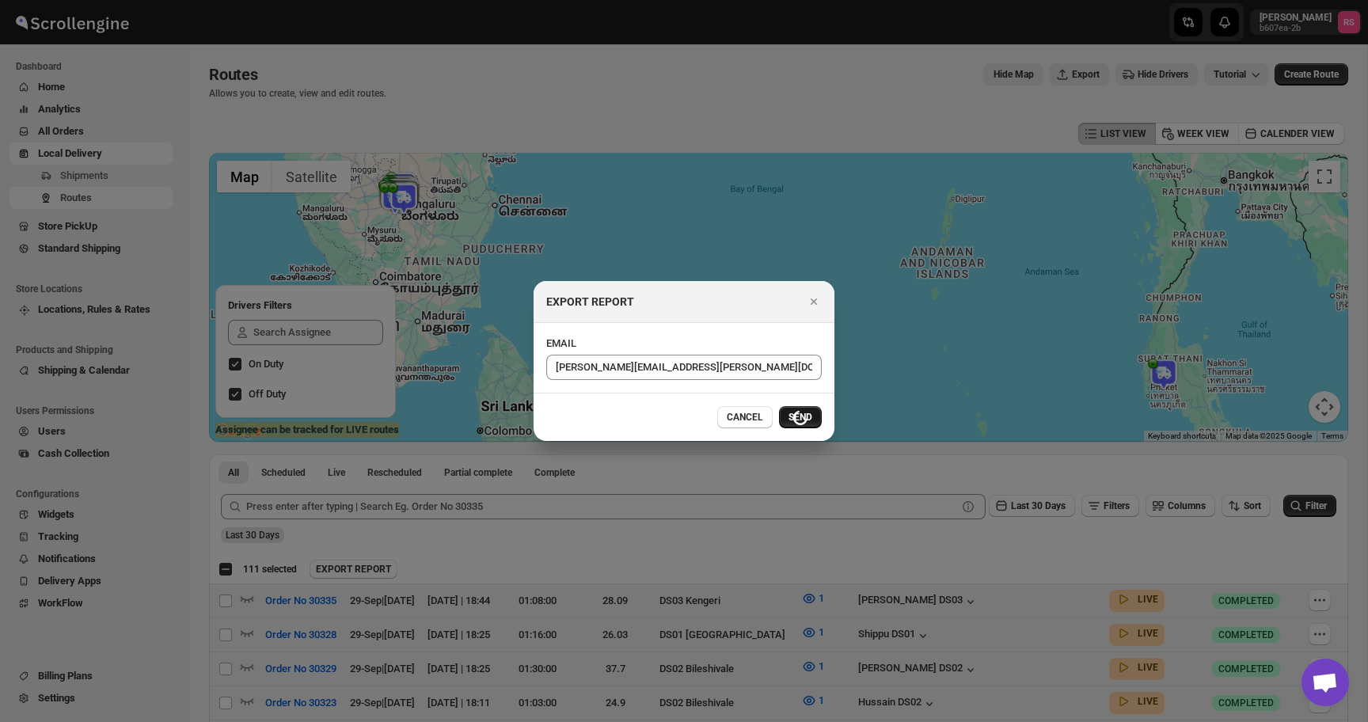
checkbox input "false"
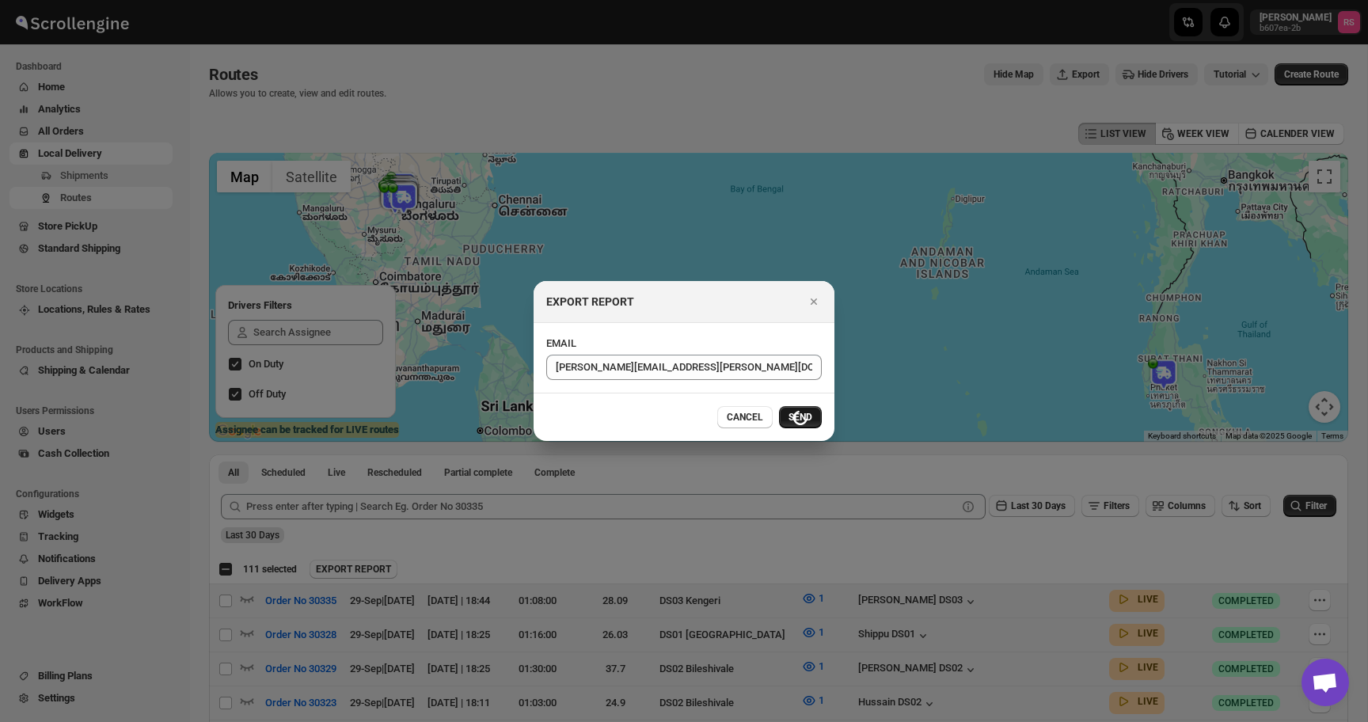
checkbox input "false"
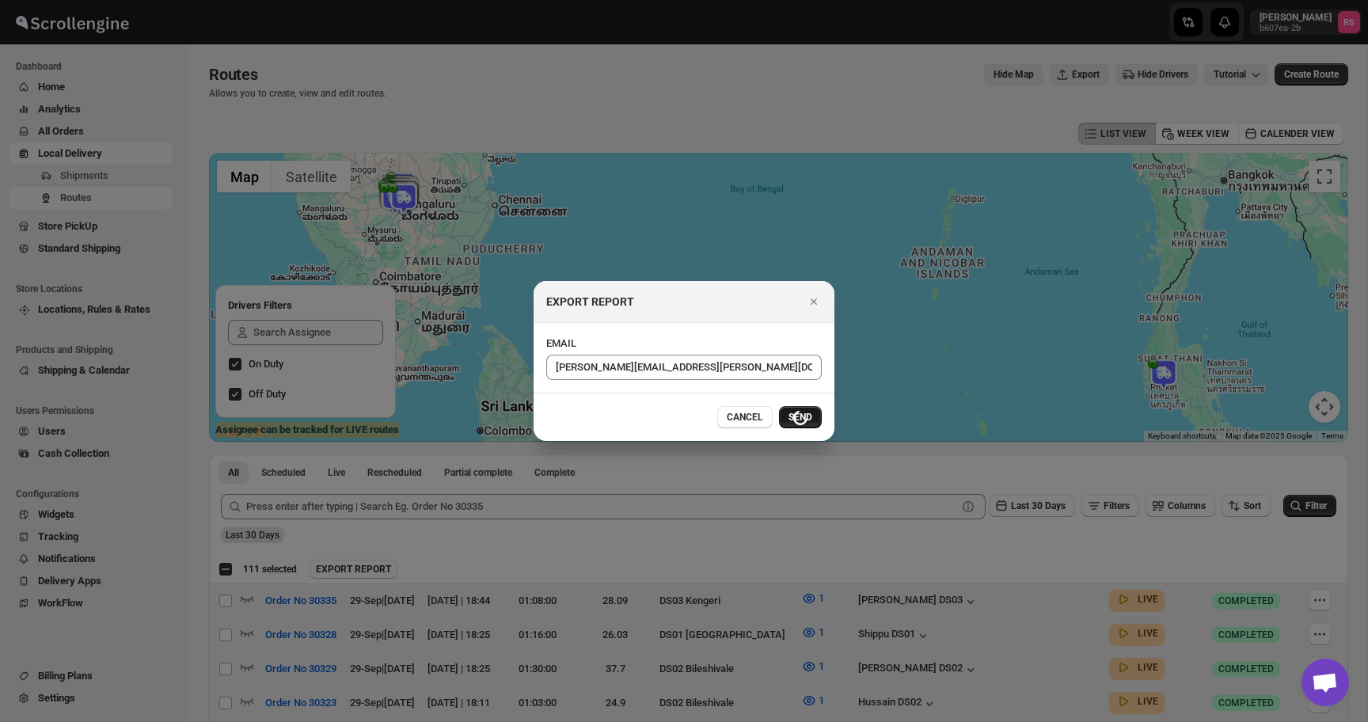
checkbox input "false"
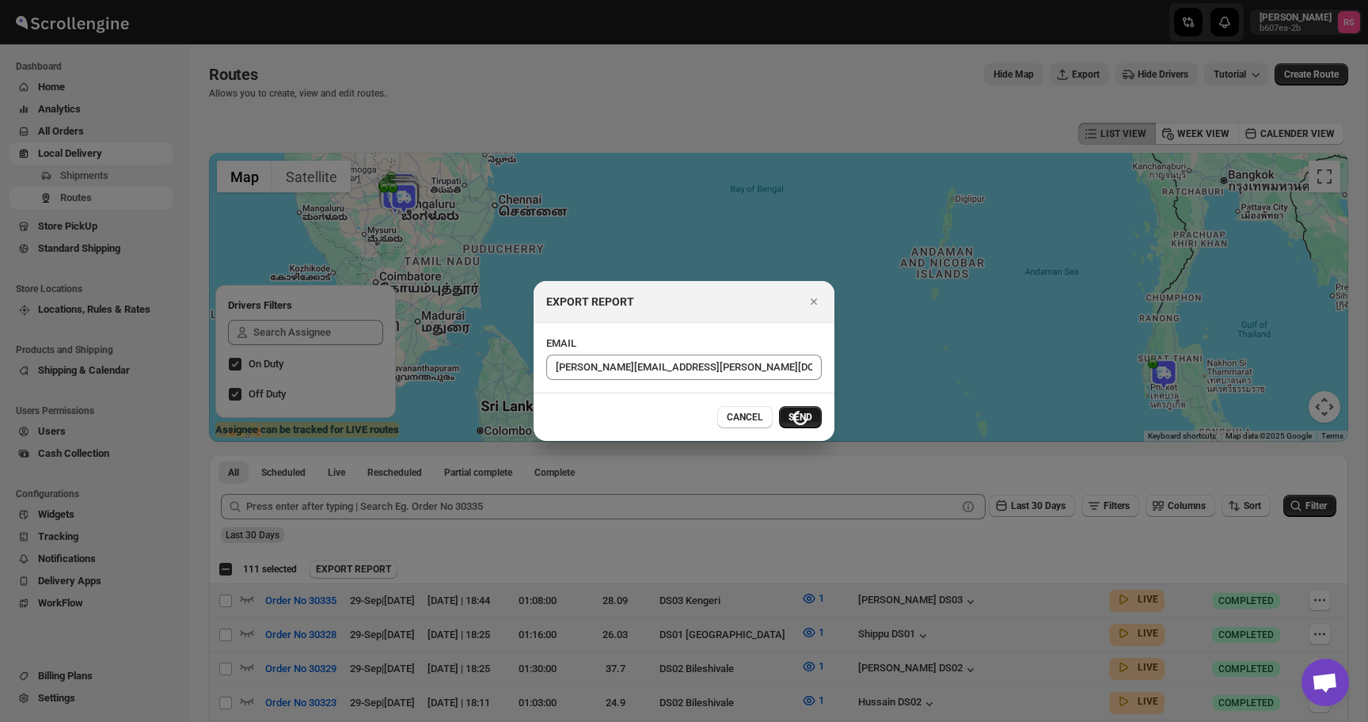
checkbox input "false"
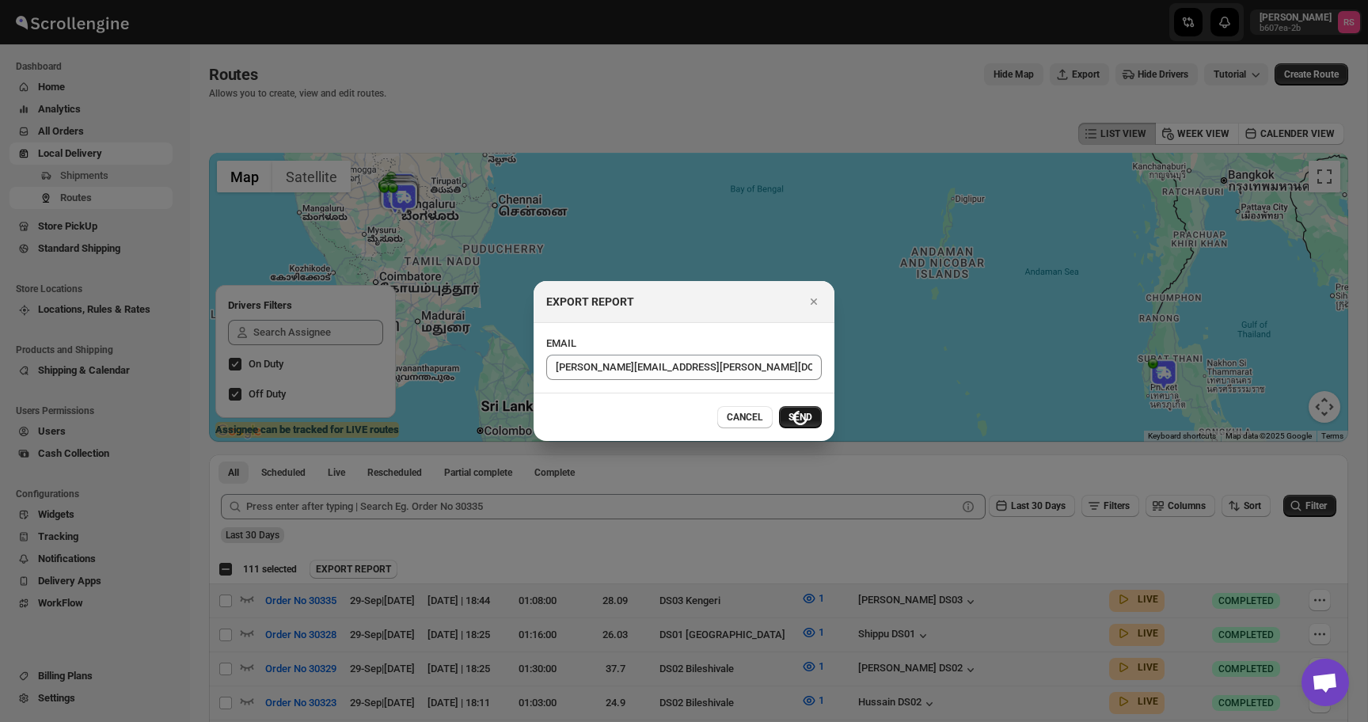
checkbox input "false"
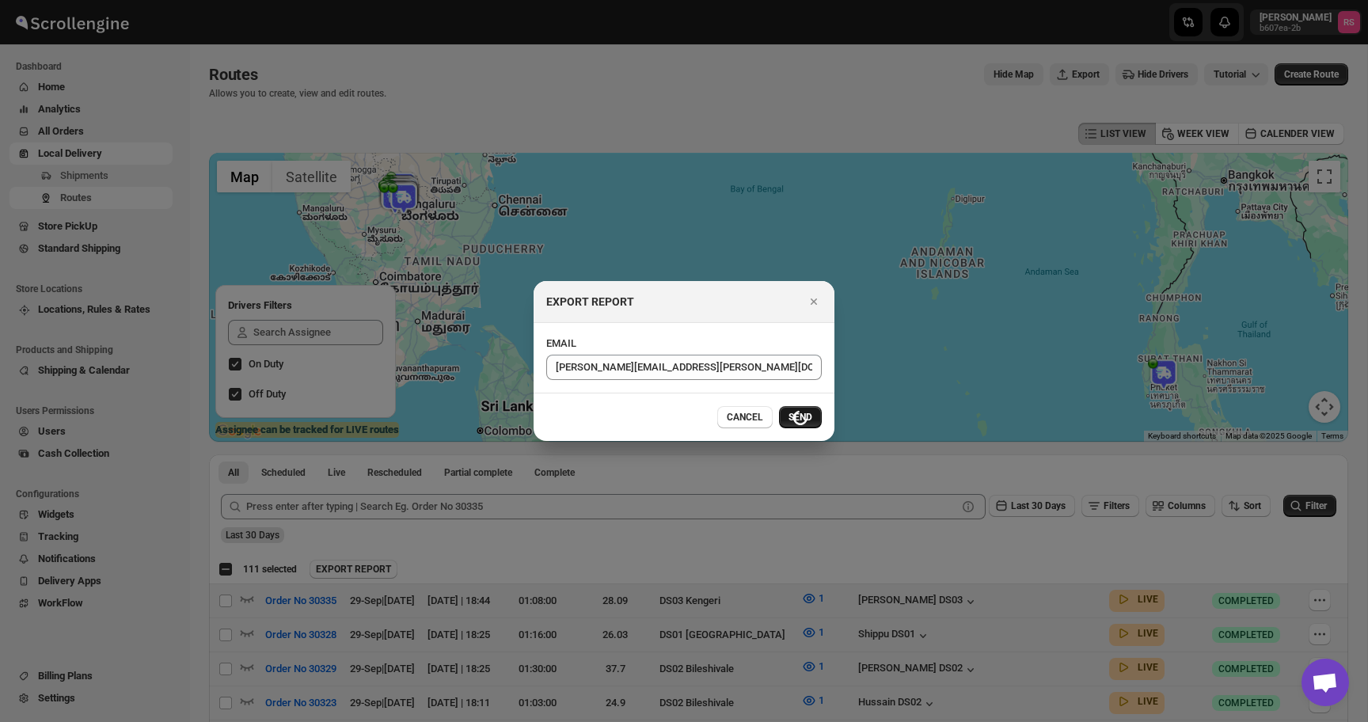
checkbox input "false"
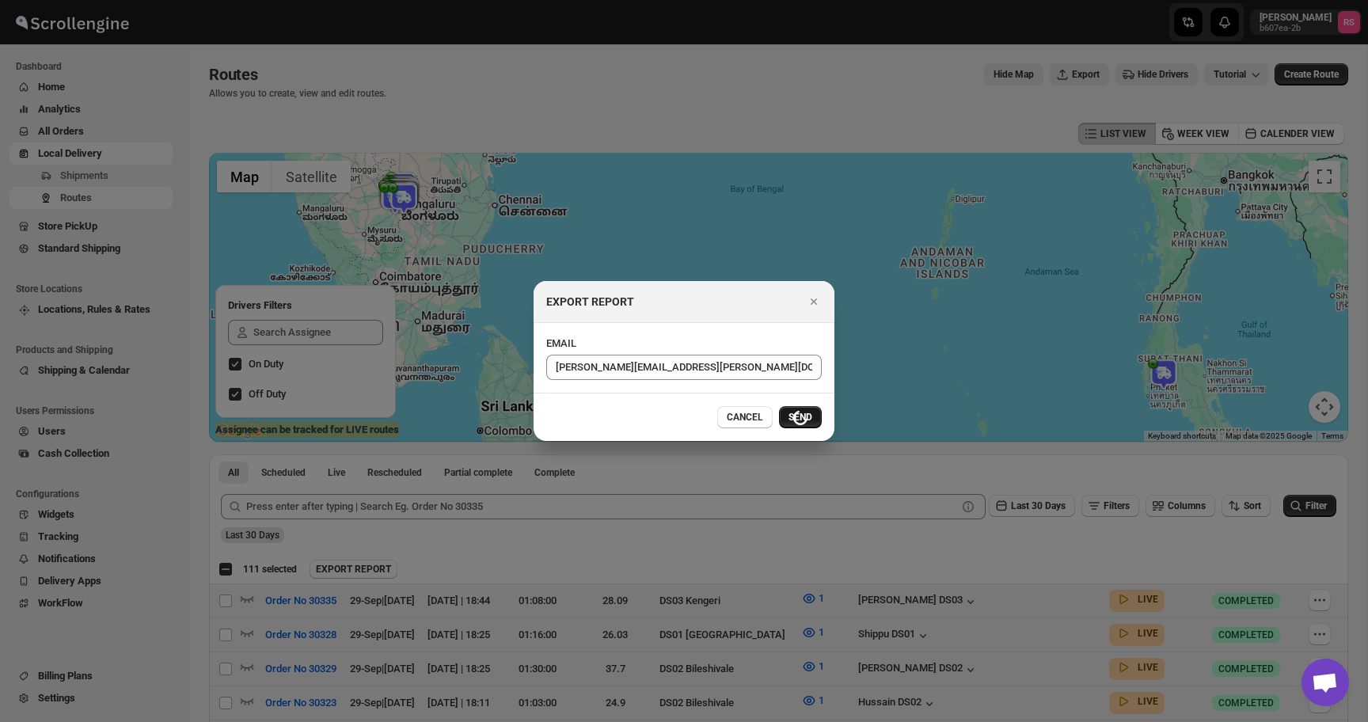
checkbox input "false"
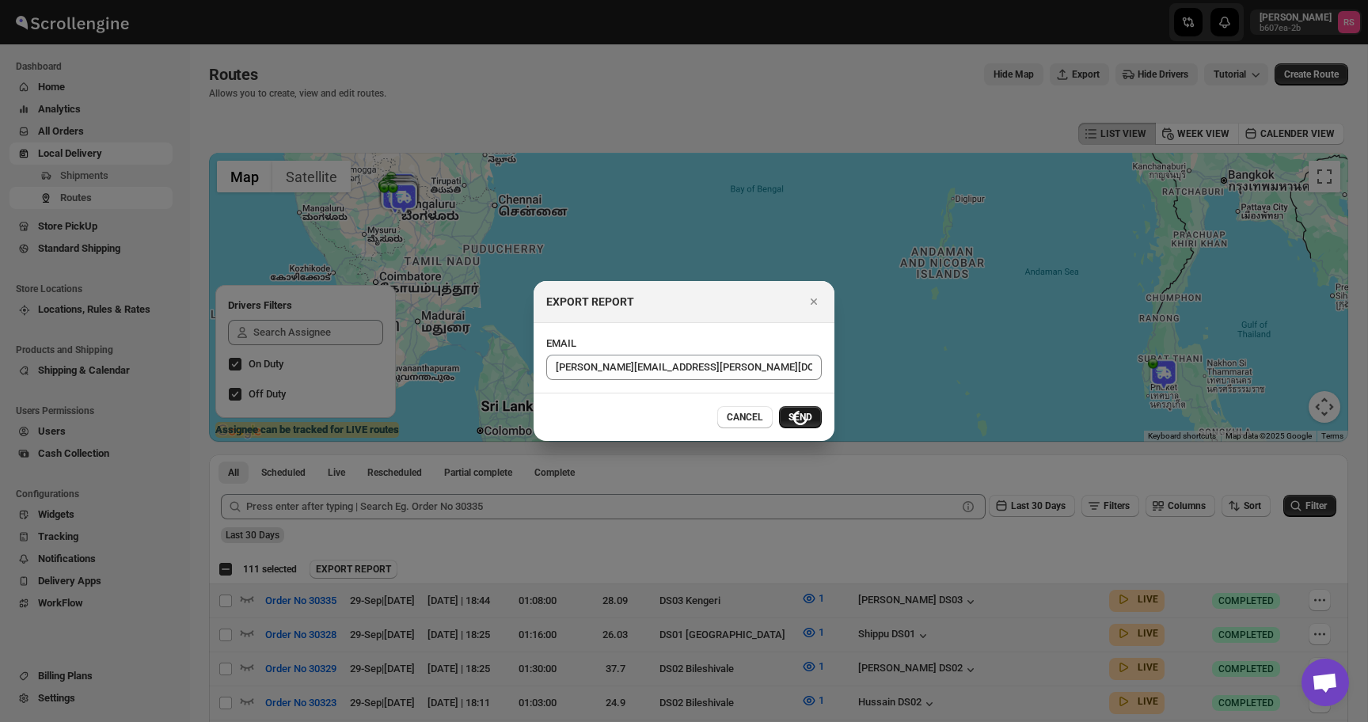
checkbox input "false"
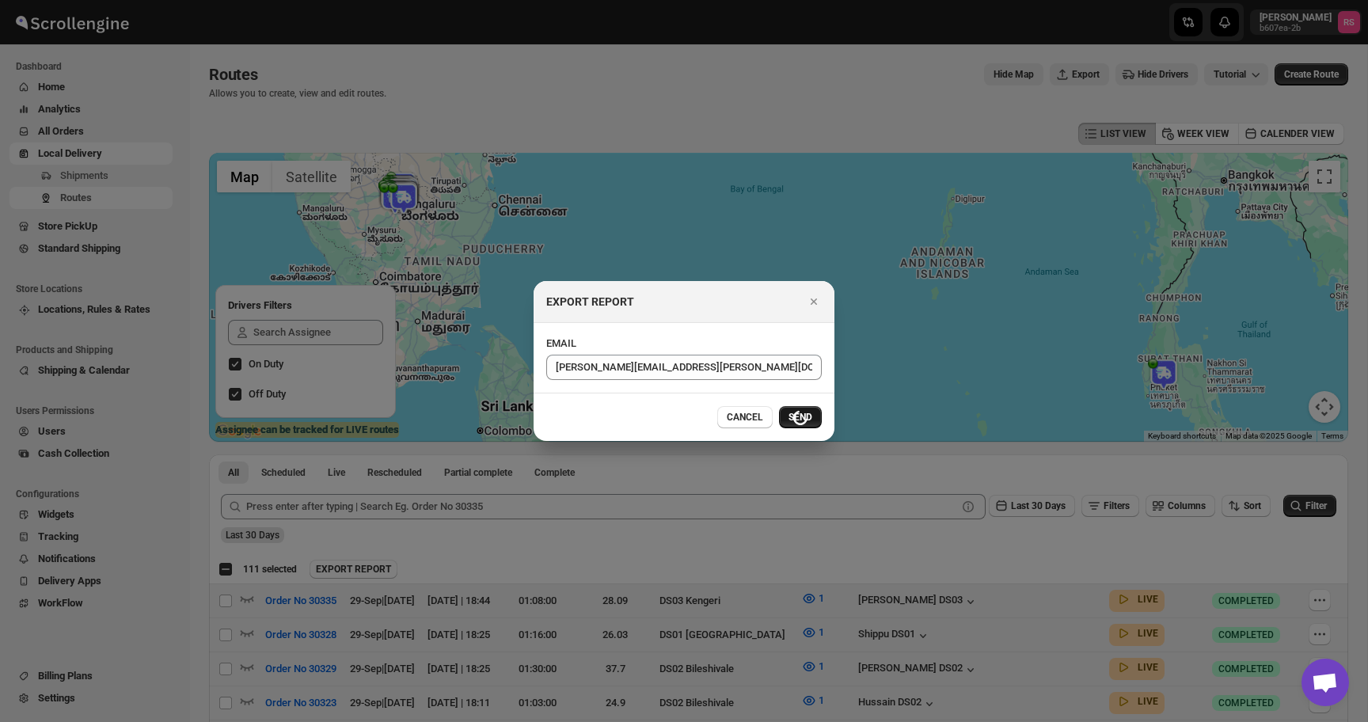
checkbox input "false"
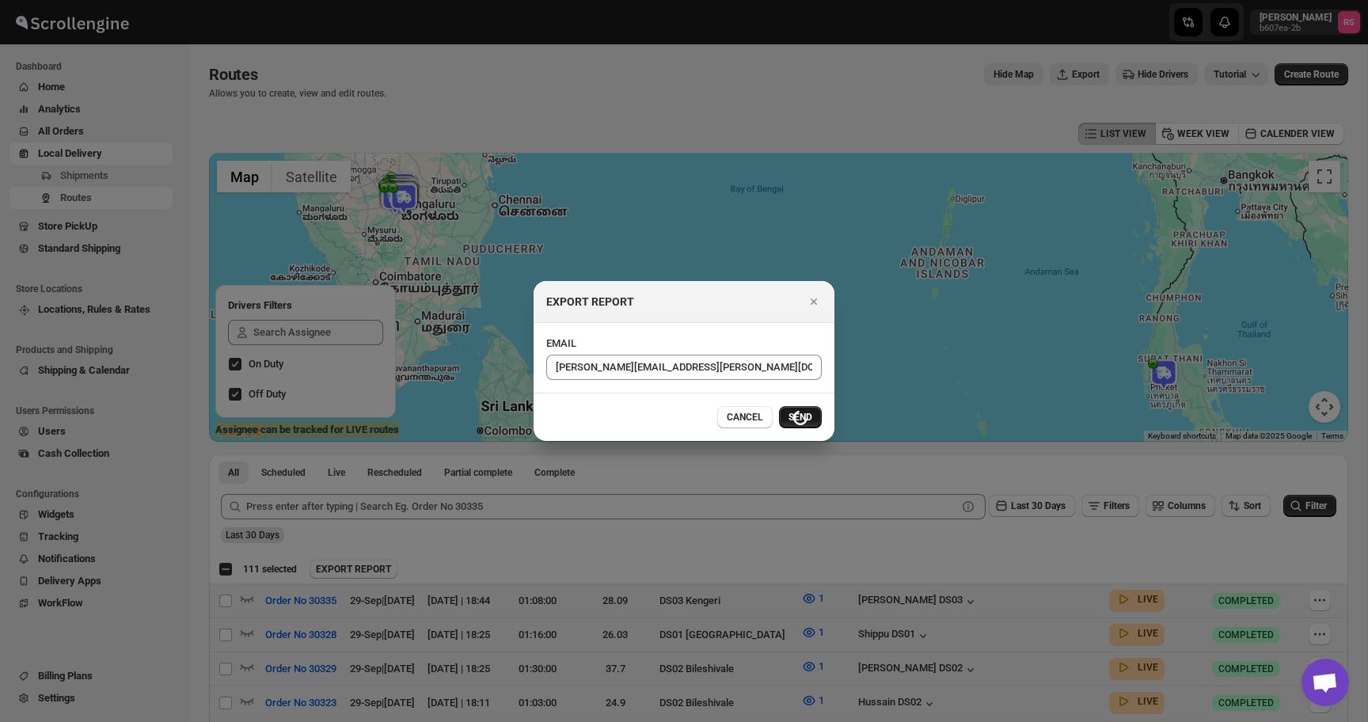
checkbox input "false"
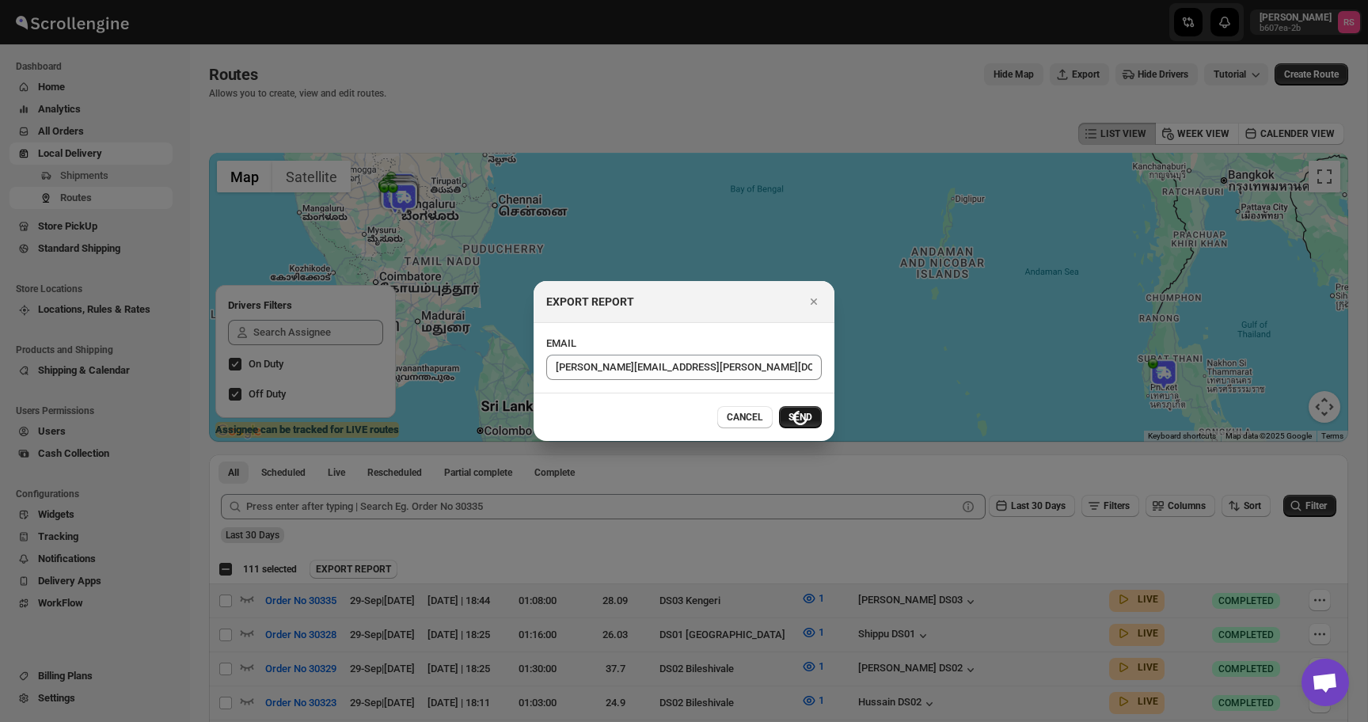
checkbox input "false"
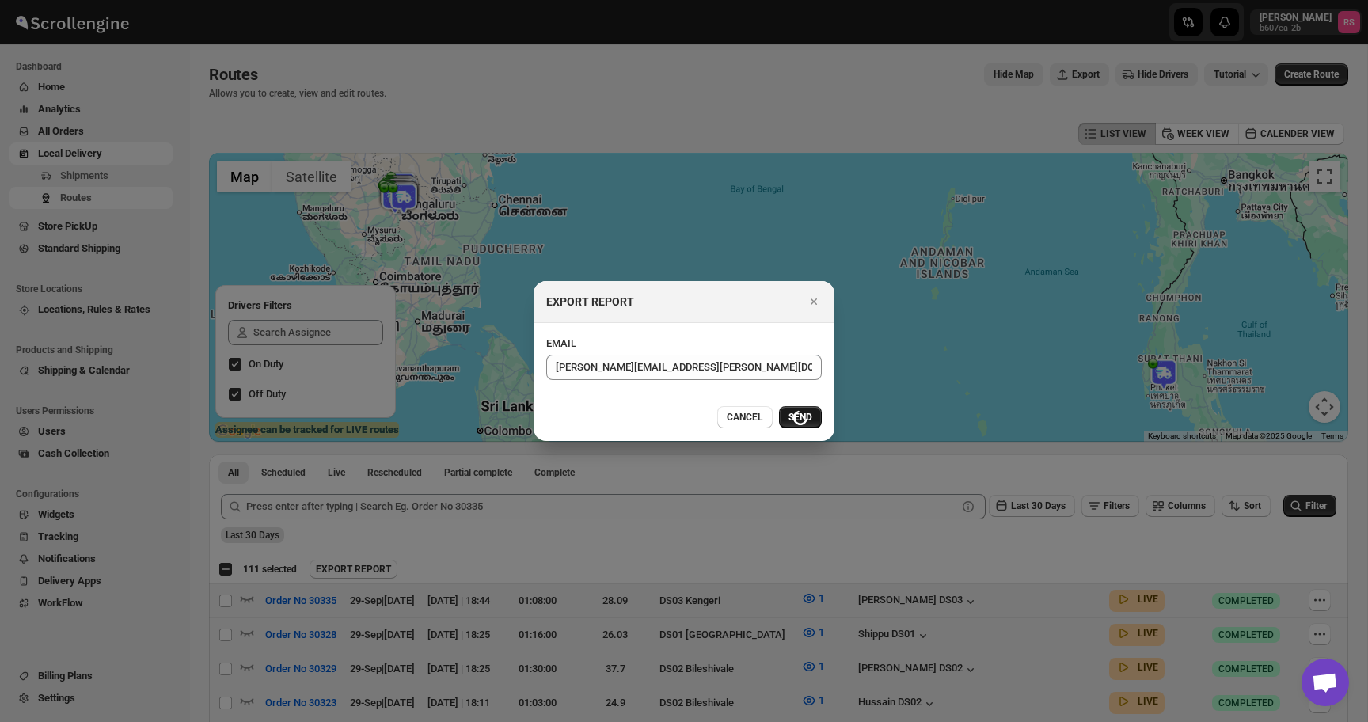
checkbox input "false"
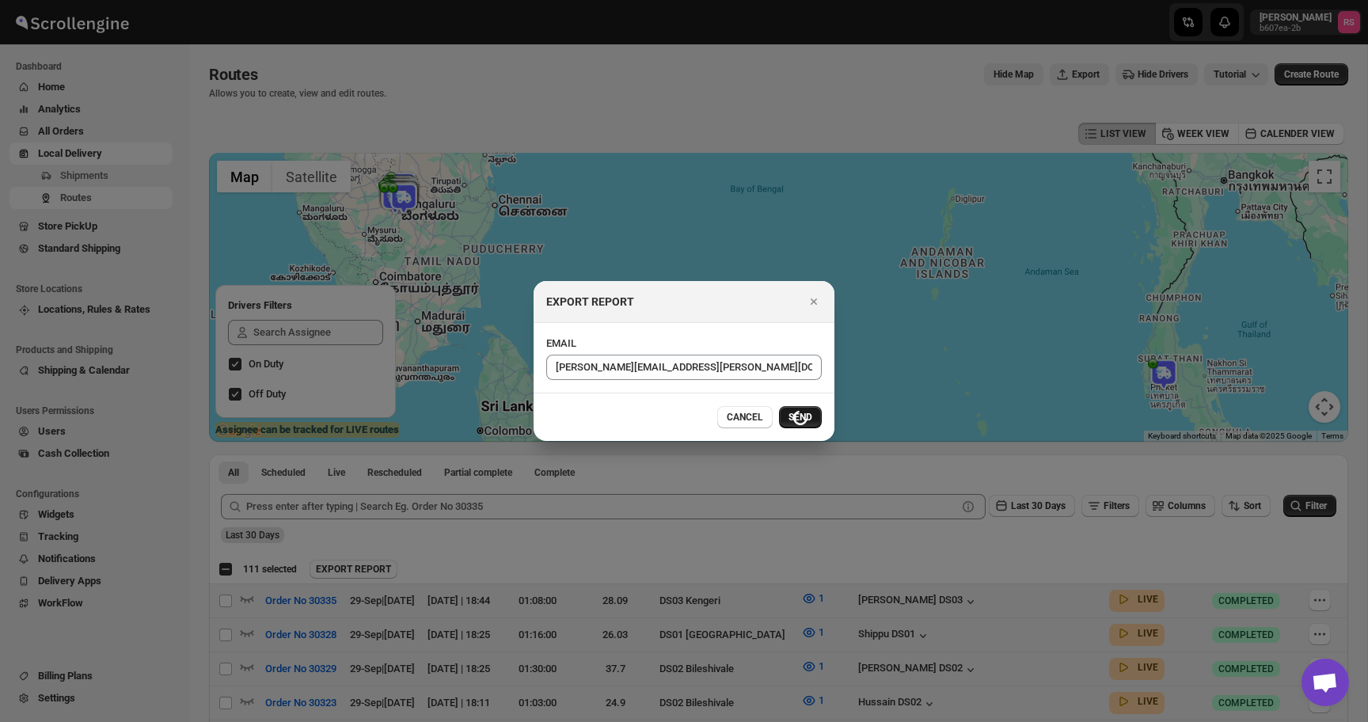
checkbox input "false"
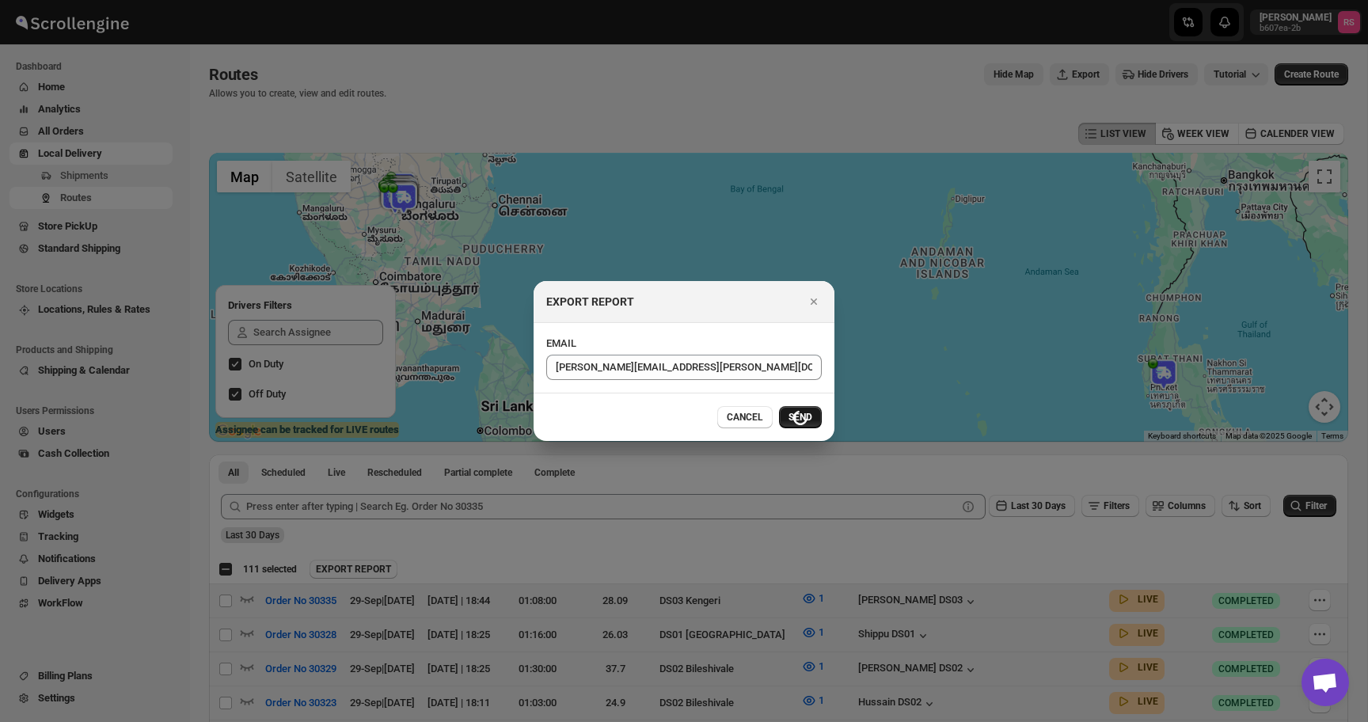
checkbox input "false"
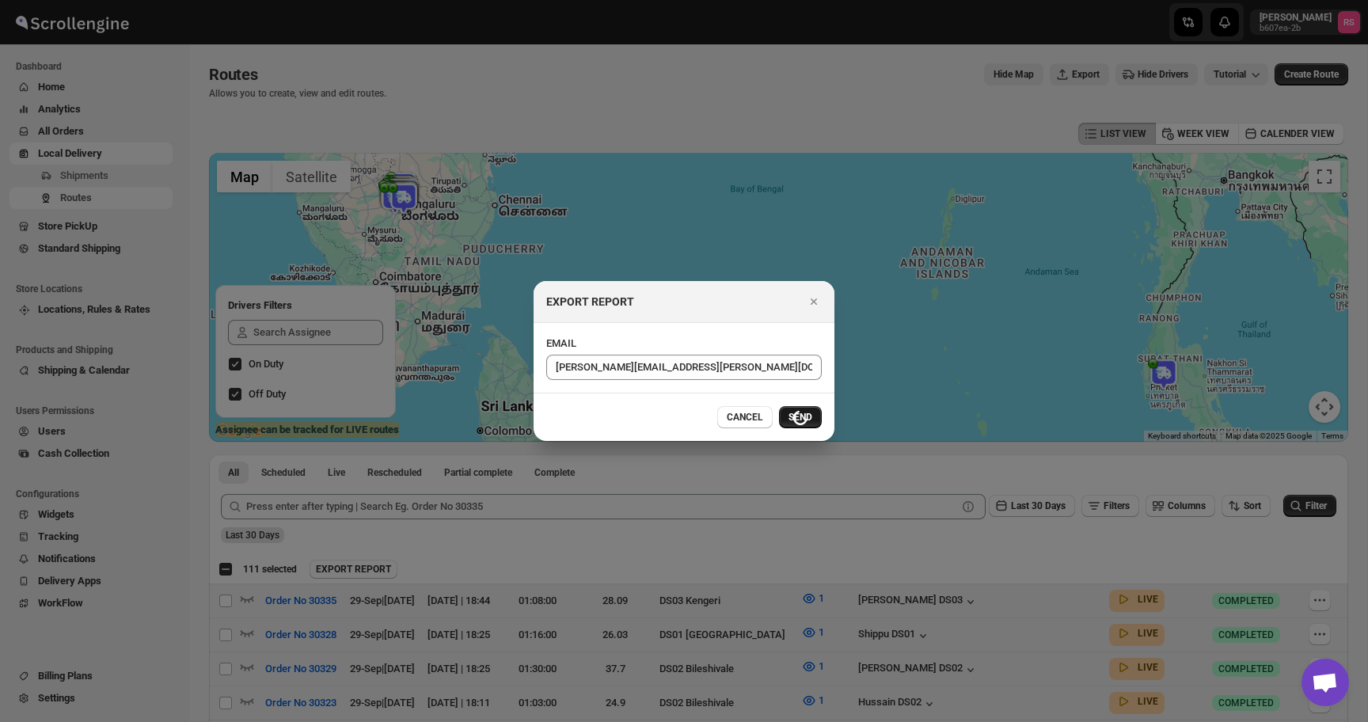
checkbox input "false"
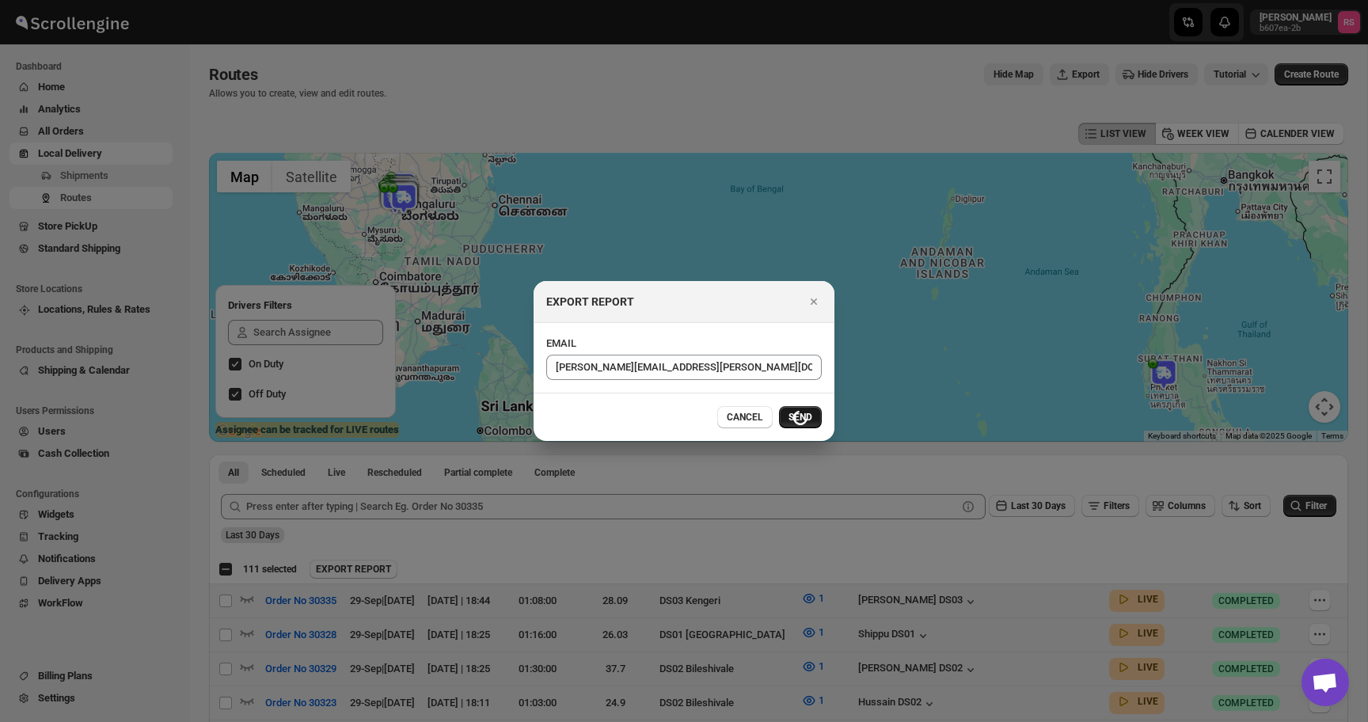
checkbox input "false"
